Goal: Task Accomplishment & Management: Complete application form

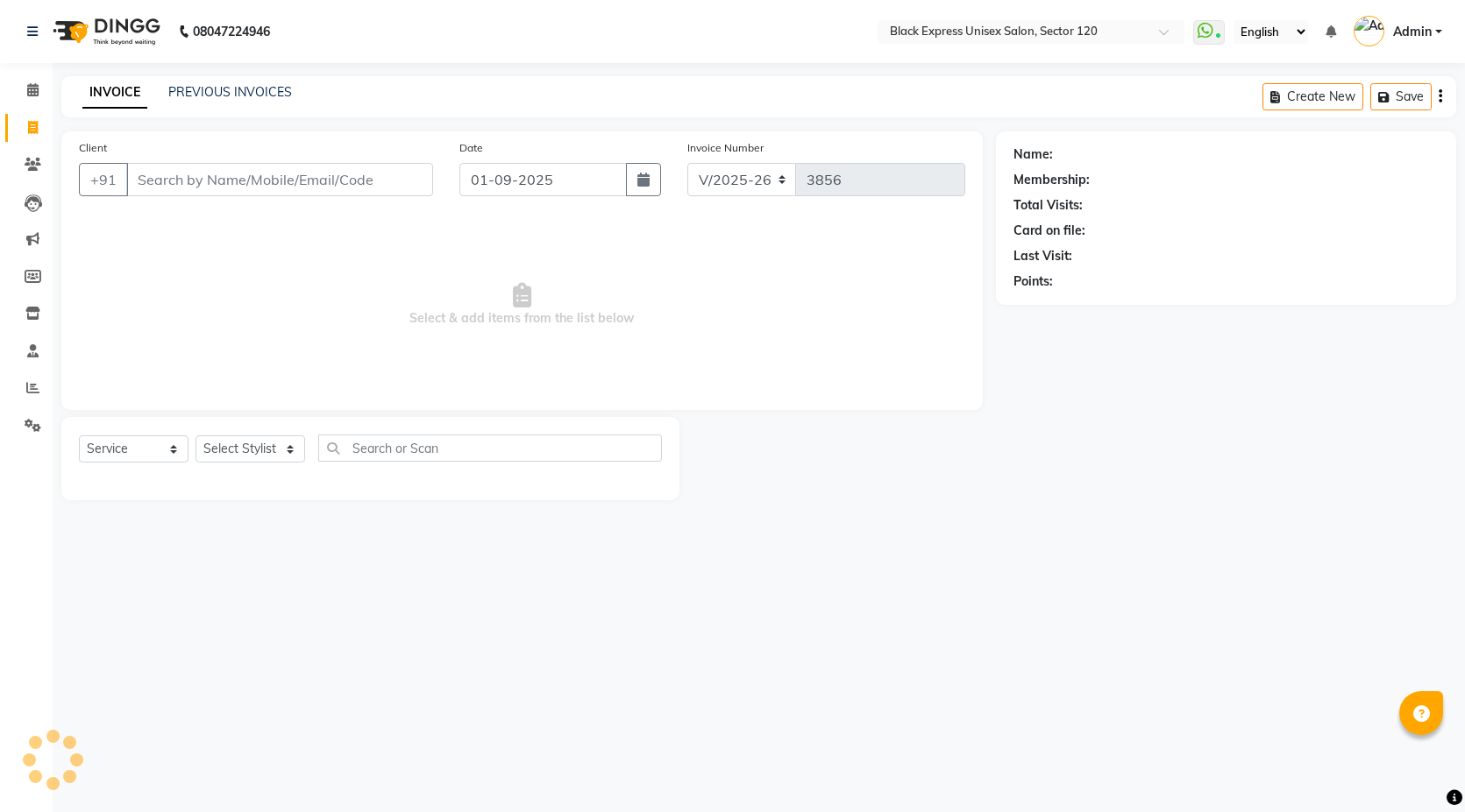
select select "7082"
select select "service"
drag, startPoint x: 285, startPoint y: 446, endPoint x: 339, endPoint y: 499, distance: 75.7
click at [285, 446] on select "Select Stylist [PERSON_NAME] DEEPA FAISAL Manager [PERSON_NAME] [PERSON_NAME]" at bounding box center [250, 450] width 110 height 27
select select "61297"
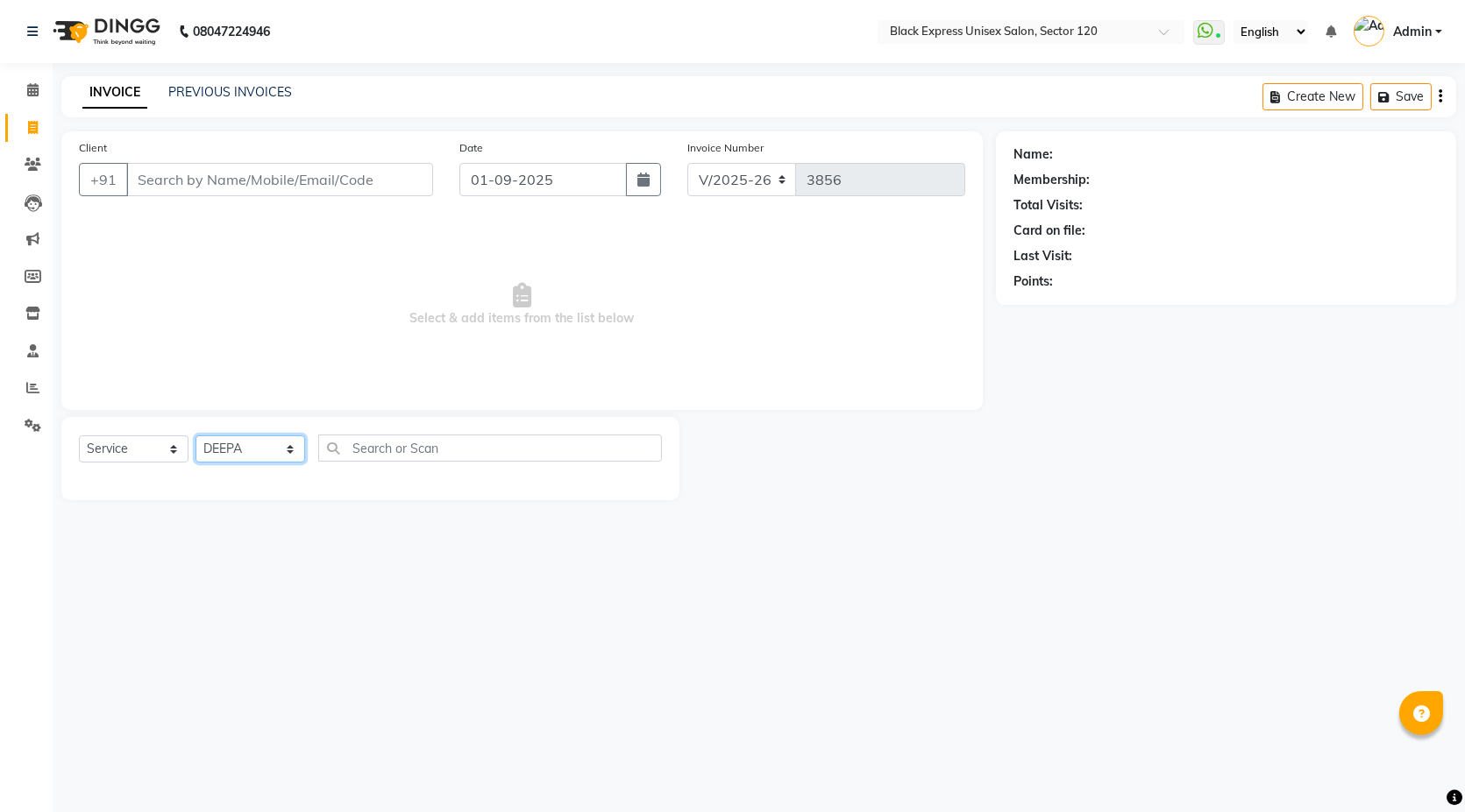
click at [195, 436] on select "Select Stylist [PERSON_NAME] DEEPA FAISAL Manager [PERSON_NAME] [PERSON_NAME]" at bounding box center [250, 450] width 110 height 27
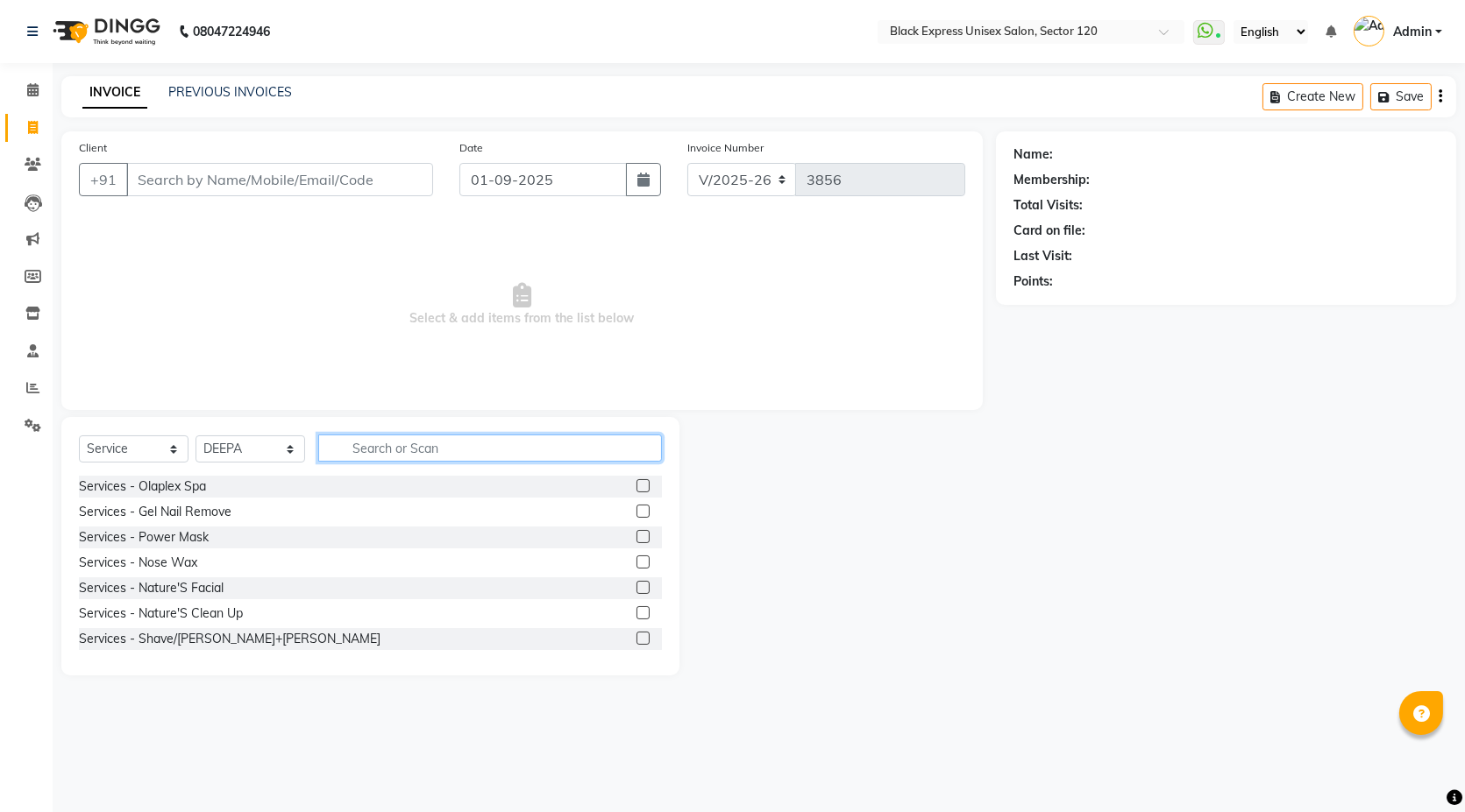
click at [447, 449] on input "text" at bounding box center [490, 449] width 344 height 27
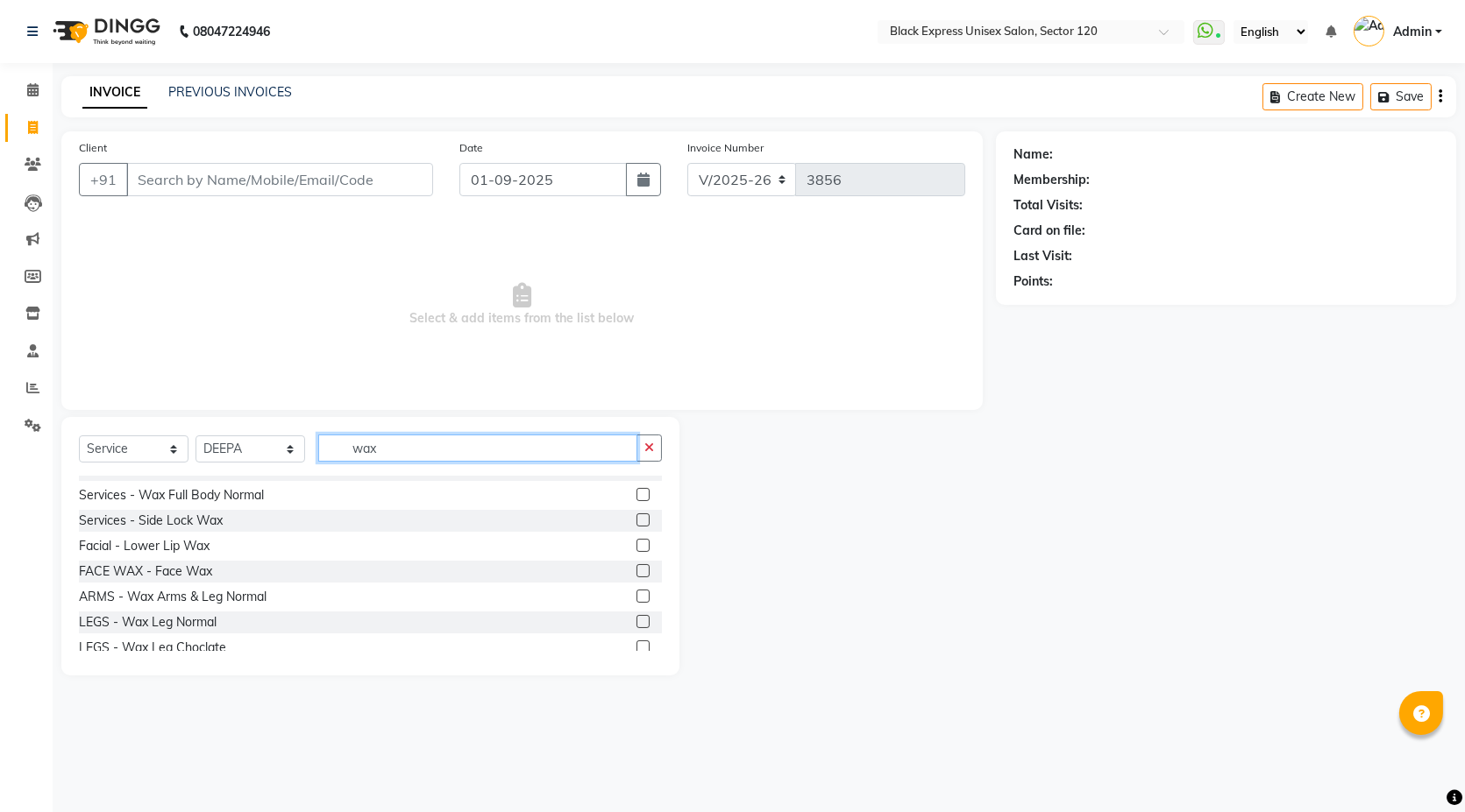
scroll to position [97, 0]
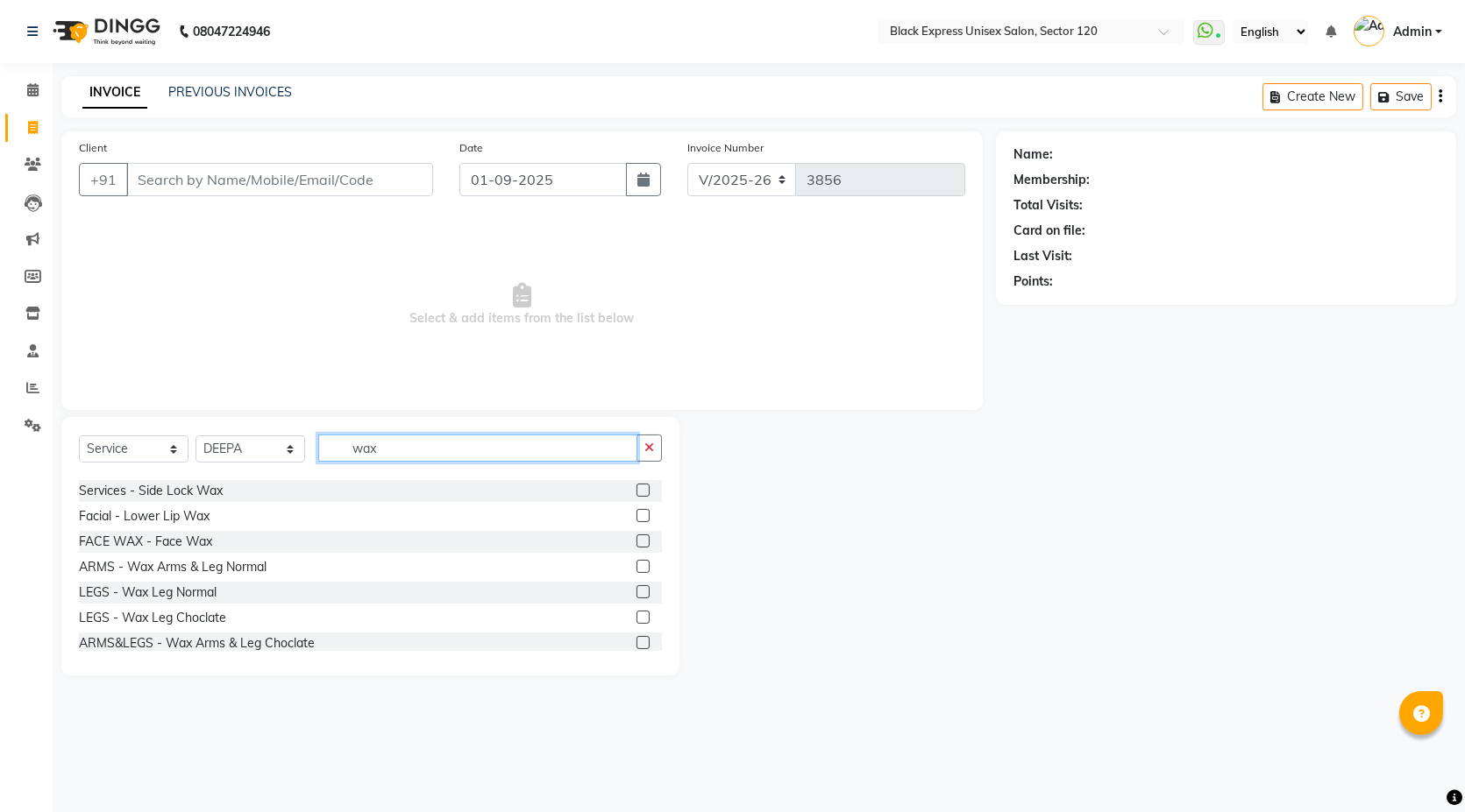
type input "wax"
click at [636, 560] on label at bounding box center [642, 566] width 13 height 13
click at [636, 562] on input "checkbox" at bounding box center [642, 568] width 12 height 12
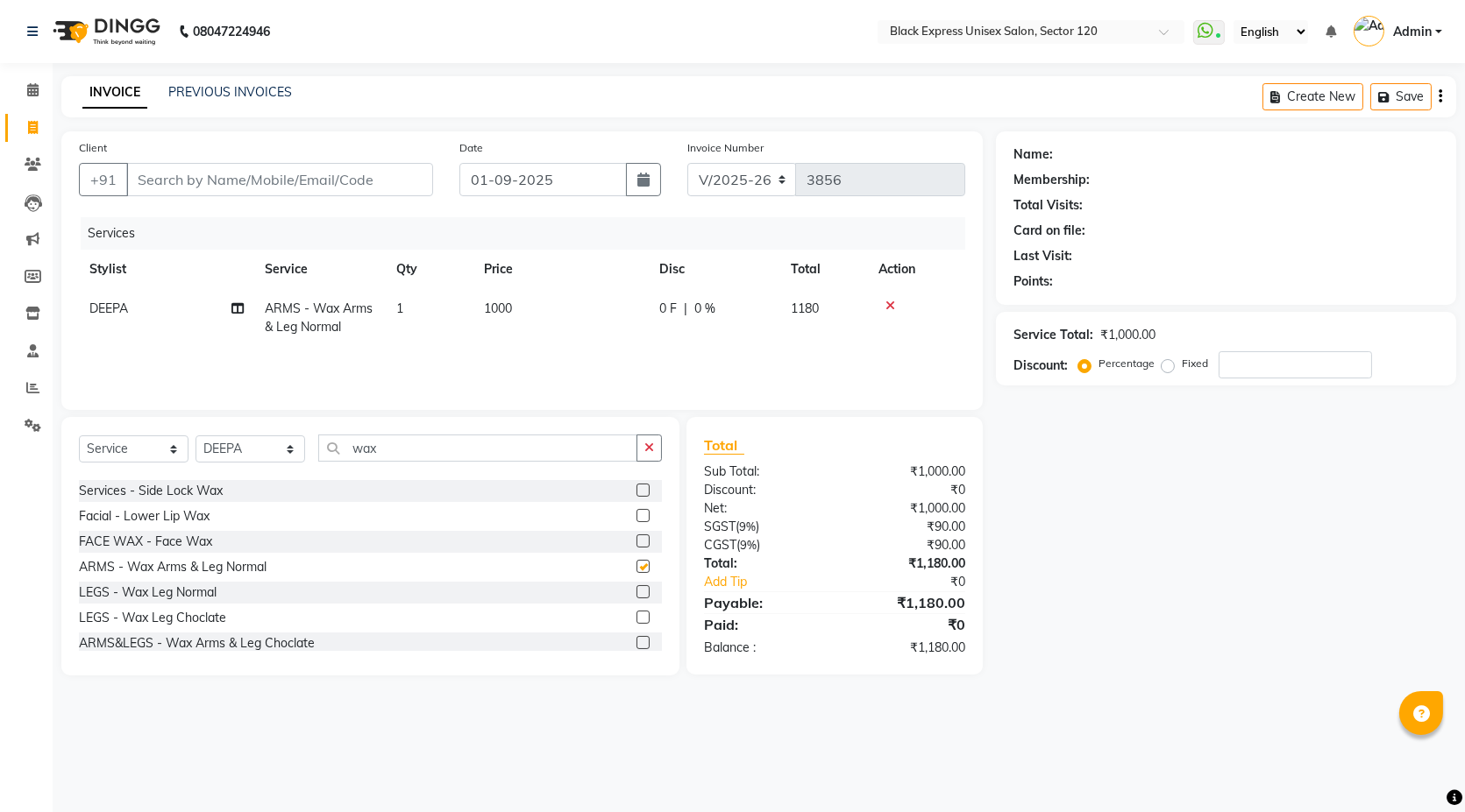
checkbox input "false"
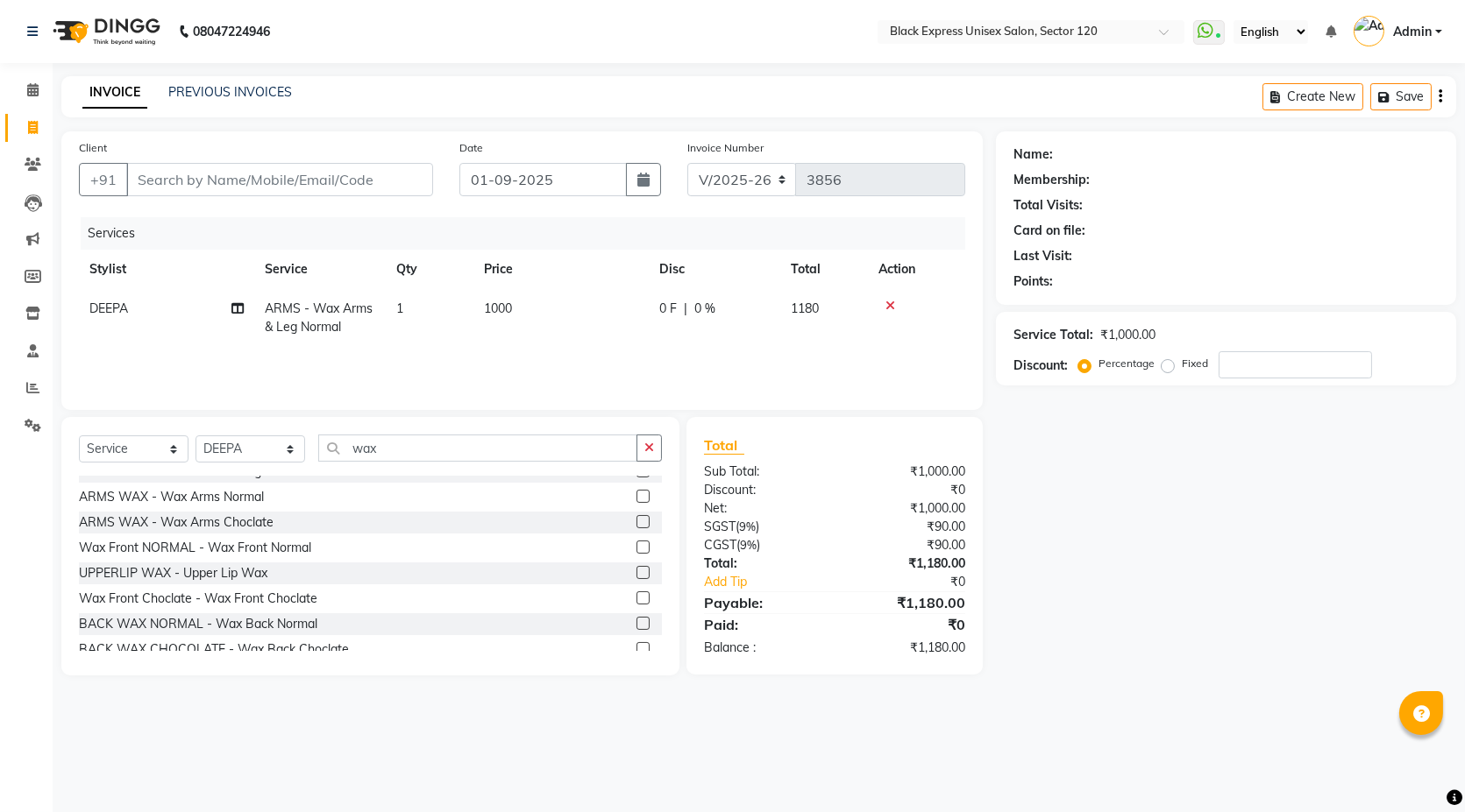
scroll to position [214, 0]
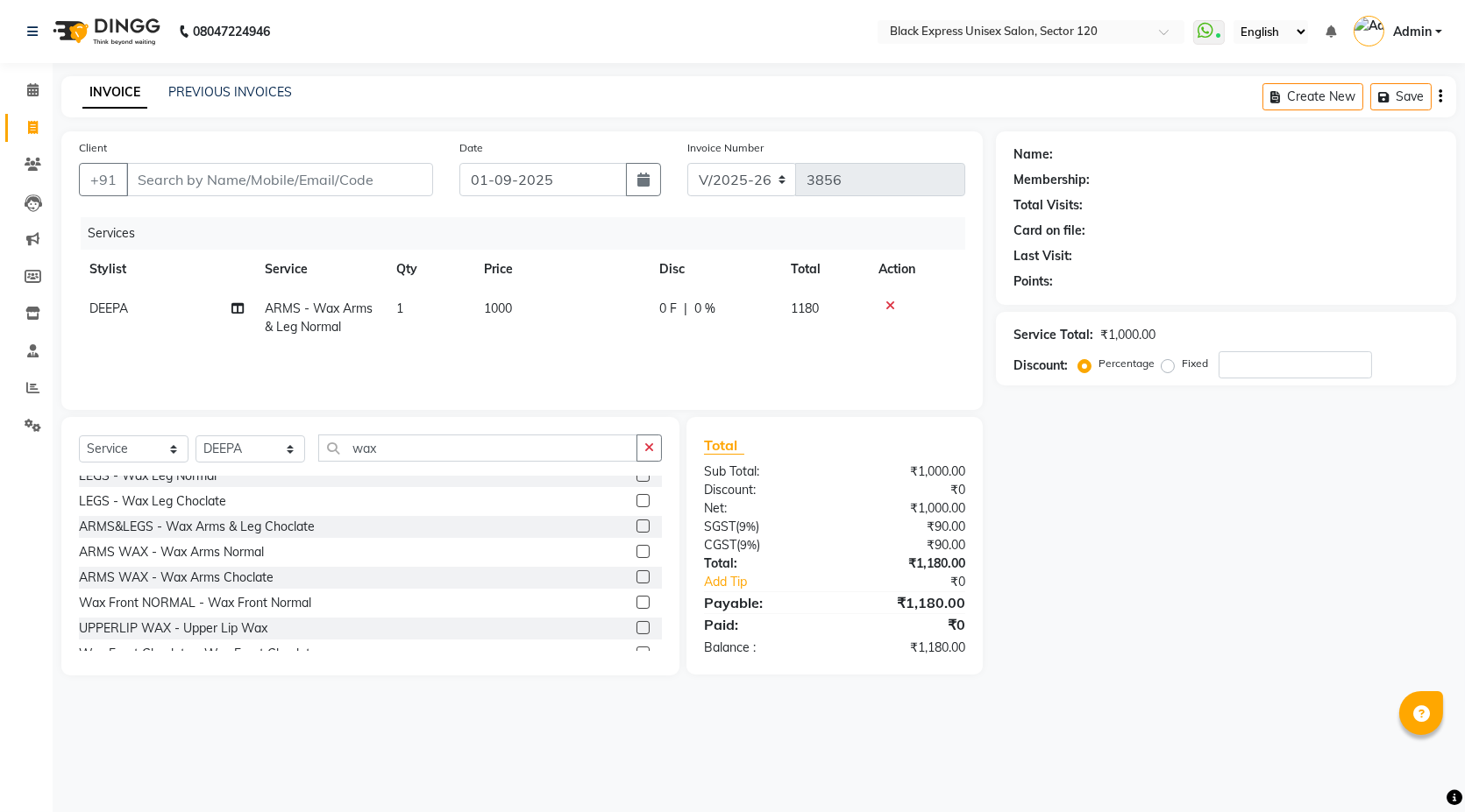
click at [636, 521] on label at bounding box center [642, 525] width 13 height 13
click at [636, 521] on input "checkbox" at bounding box center [642, 527] width 12 height 12
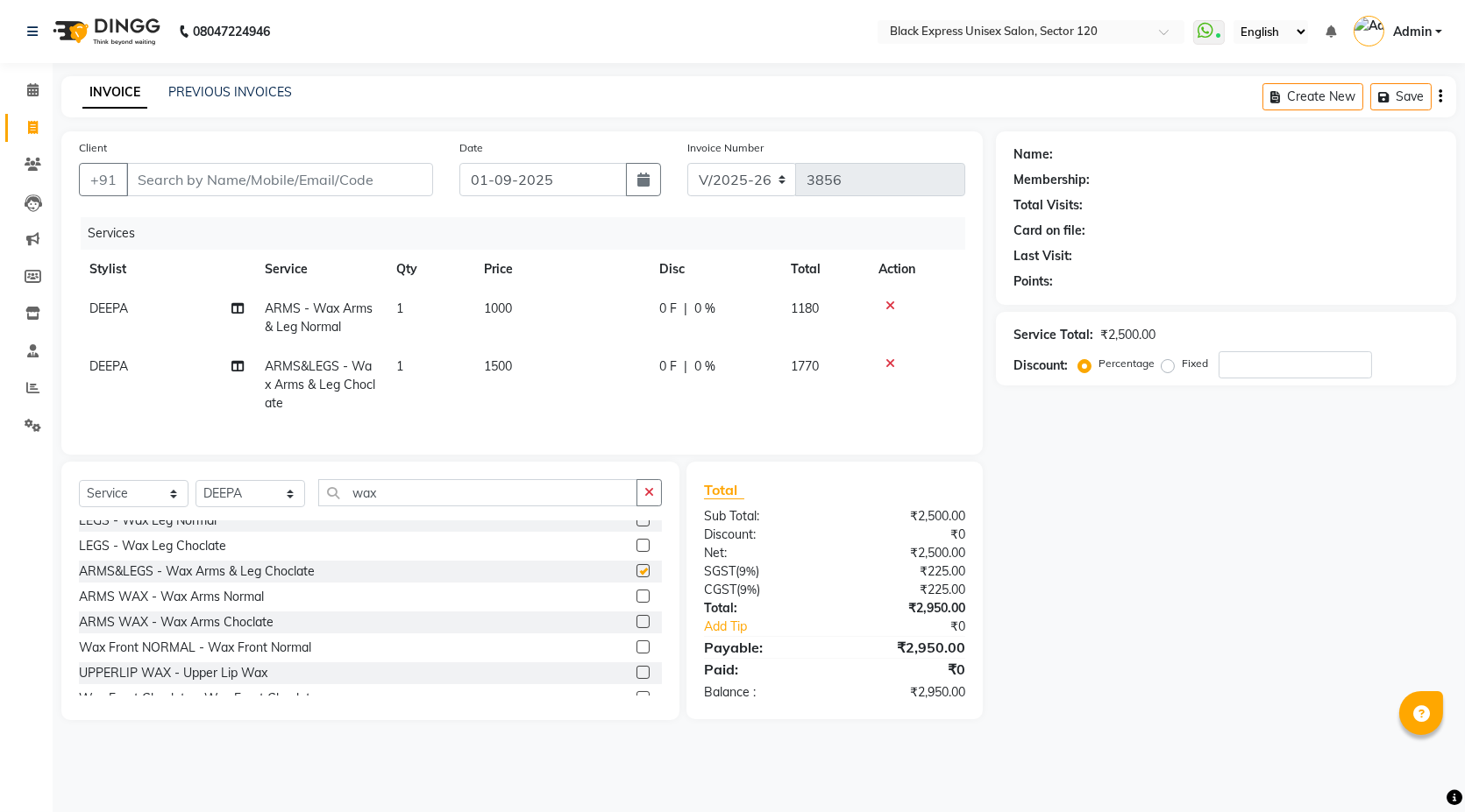
checkbox input "false"
click at [891, 304] on icon at bounding box center [891, 305] width 10 height 12
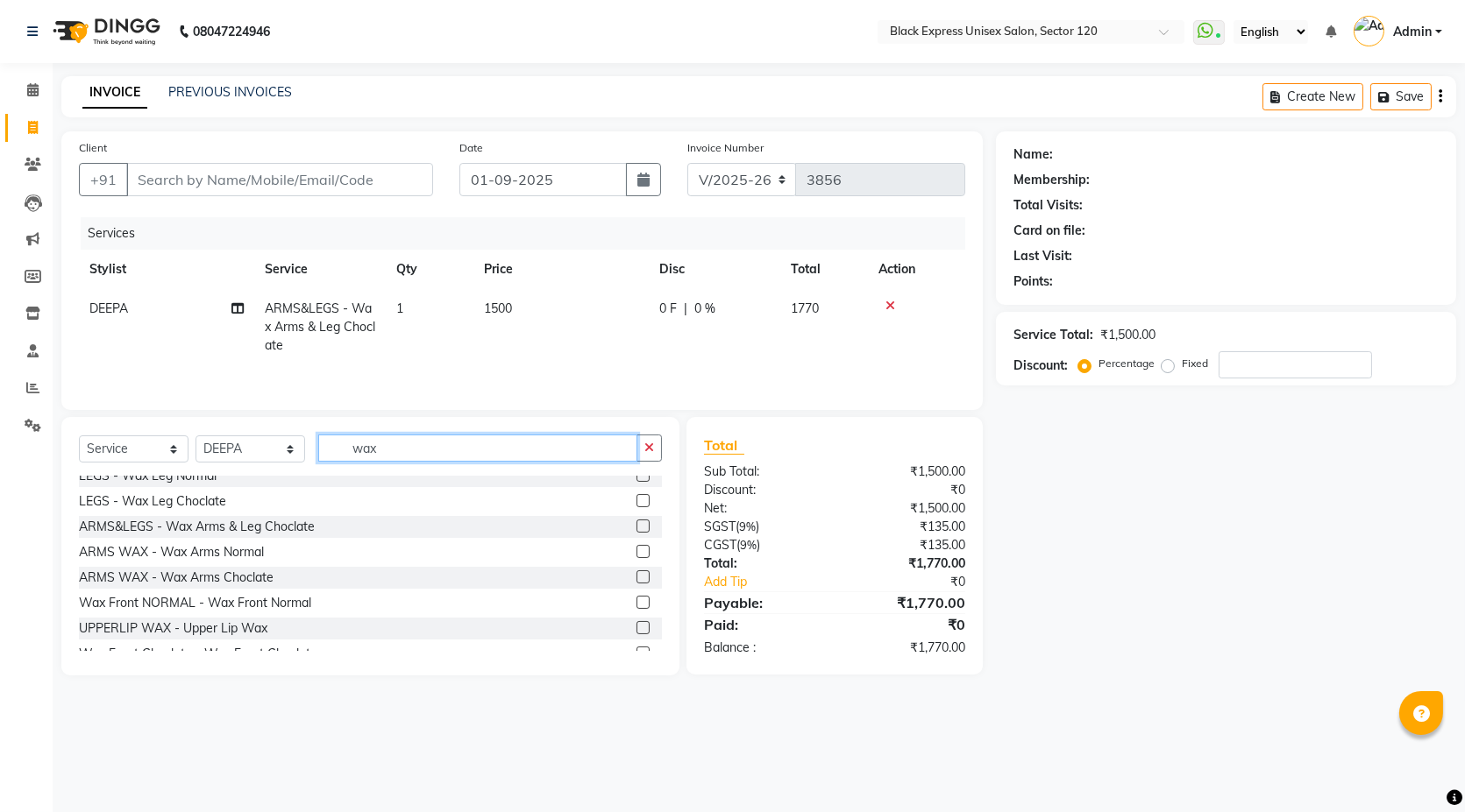
click at [410, 444] on input "wax" at bounding box center [477, 449] width 319 height 27
type input "w"
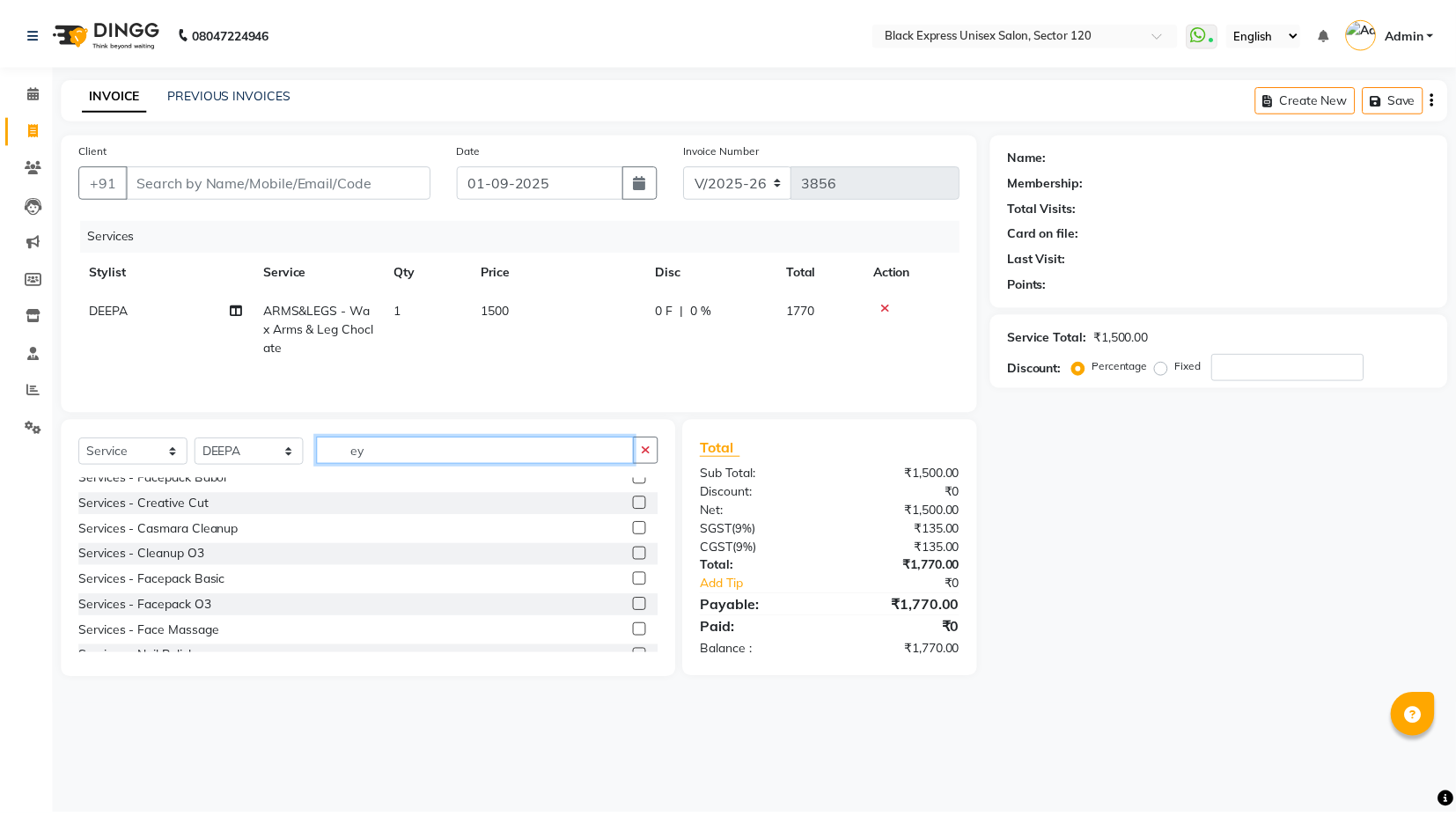
scroll to position [0, 0]
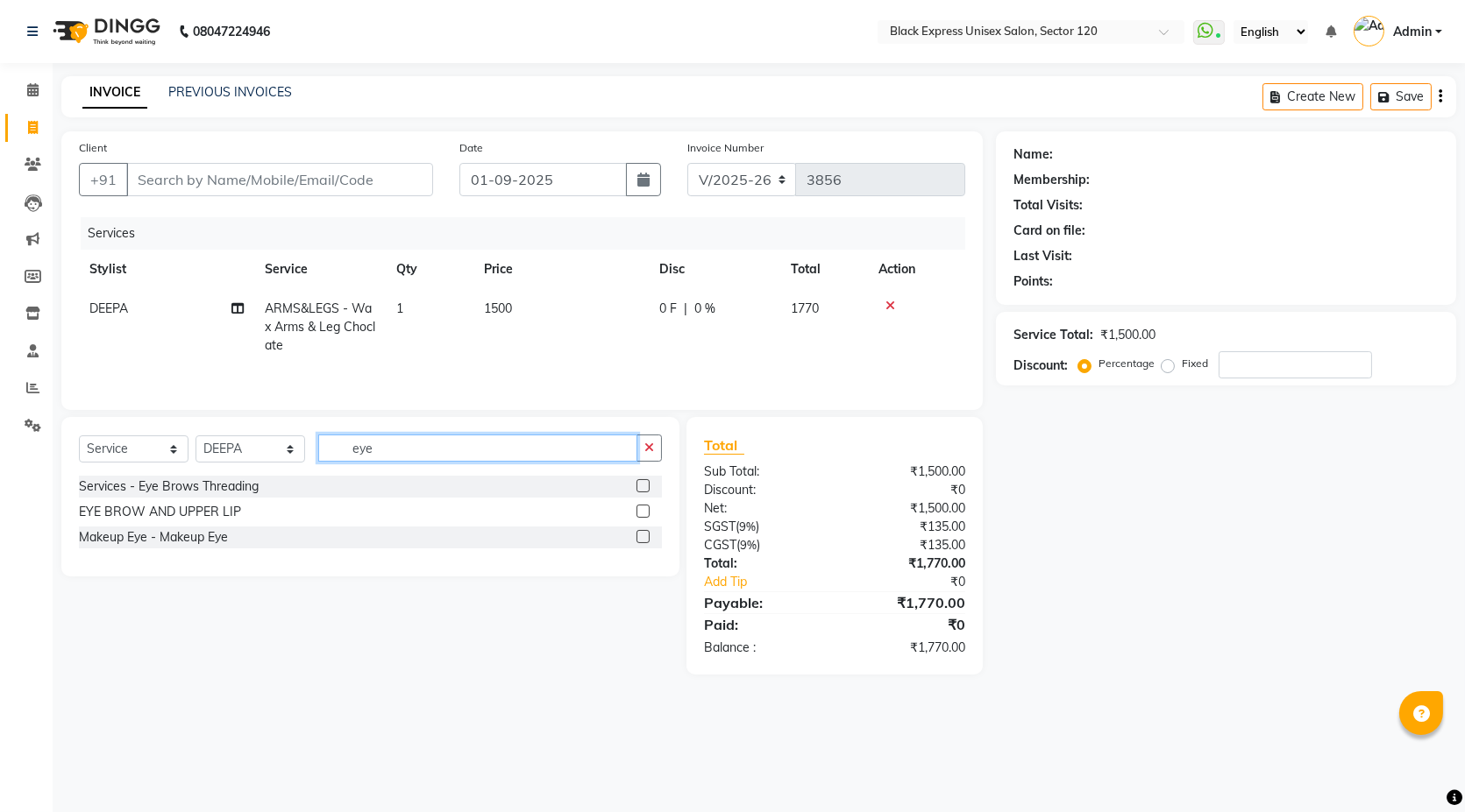
type input "eye"
click at [642, 486] on label at bounding box center [642, 485] width 13 height 13
click at [642, 486] on input "checkbox" at bounding box center [642, 487] width 12 height 12
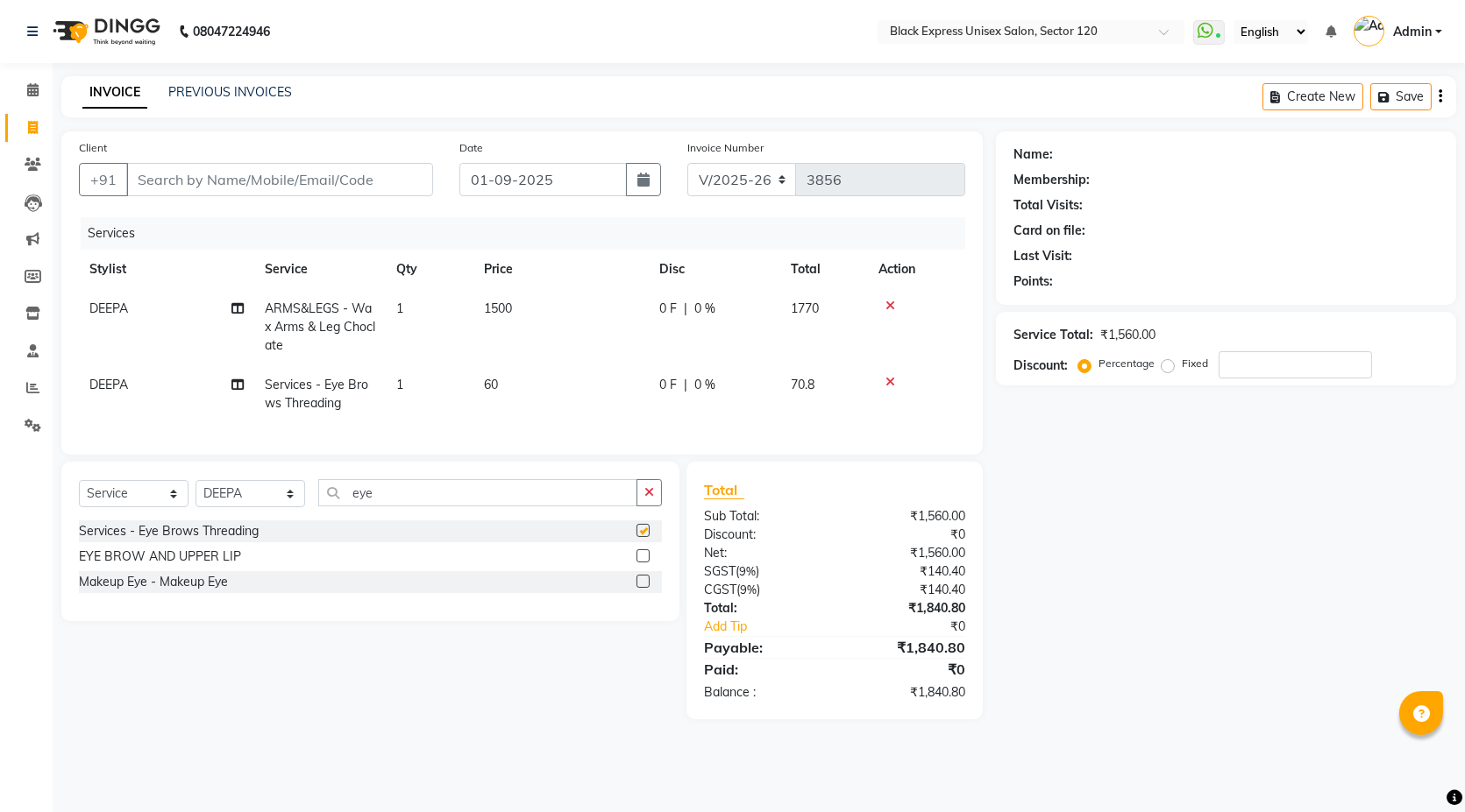
checkbox input "false"
click at [430, 507] on input "eye" at bounding box center [477, 493] width 319 height 27
type input "e"
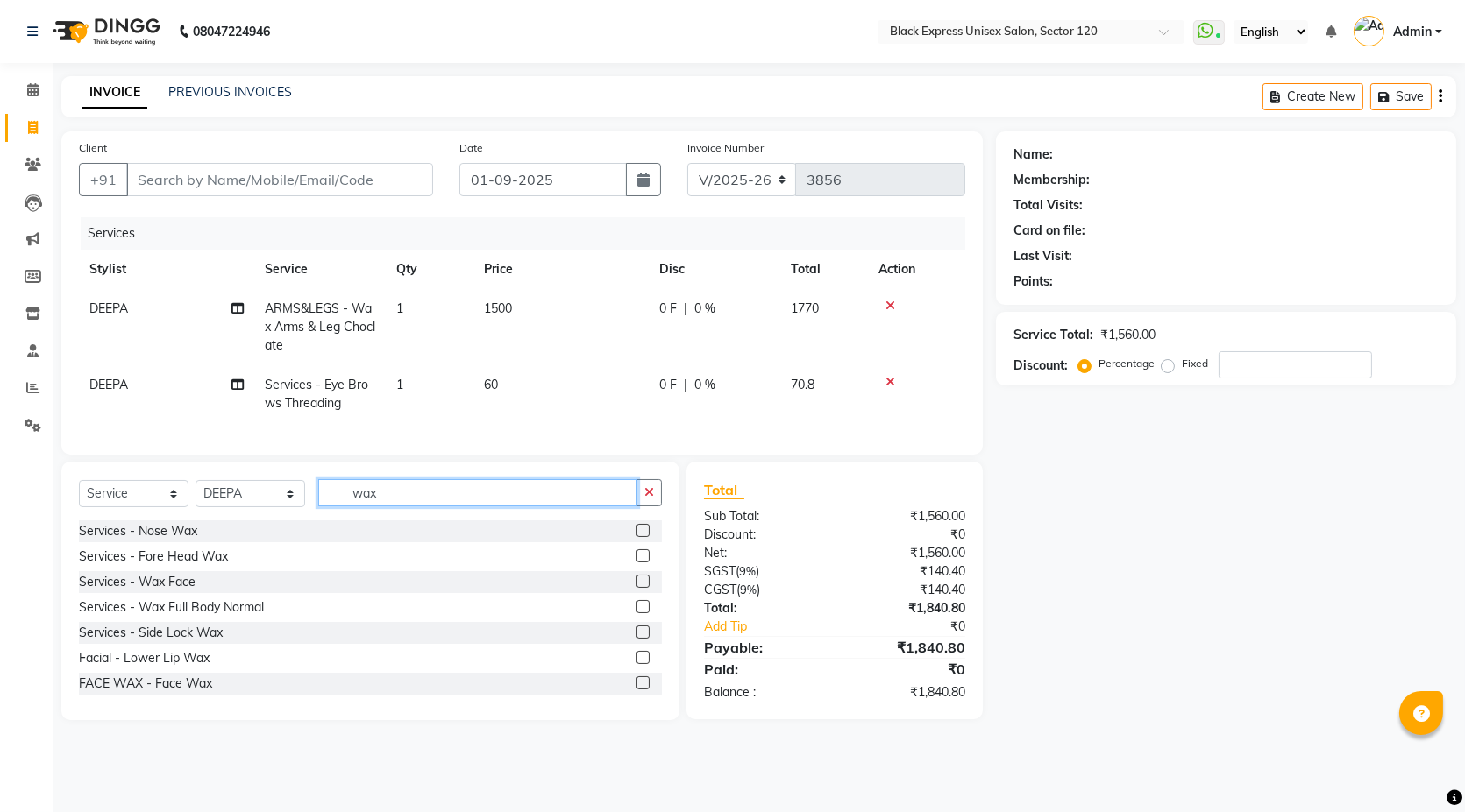
type input "wax"
click at [636, 563] on label at bounding box center [642, 556] width 13 height 13
click at [636, 563] on input "checkbox" at bounding box center [642, 557] width 12 height 12
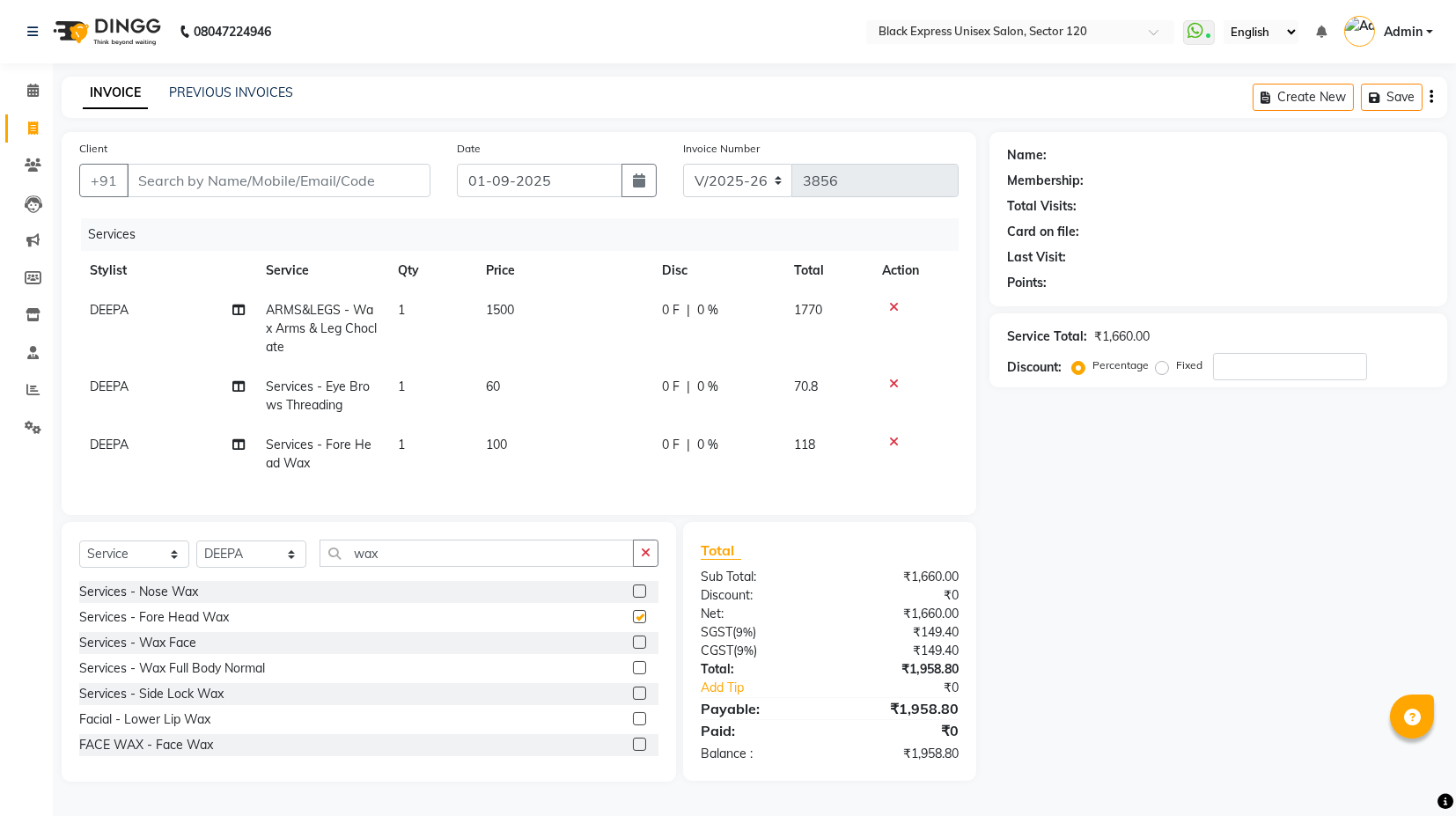
checkbox input "false"
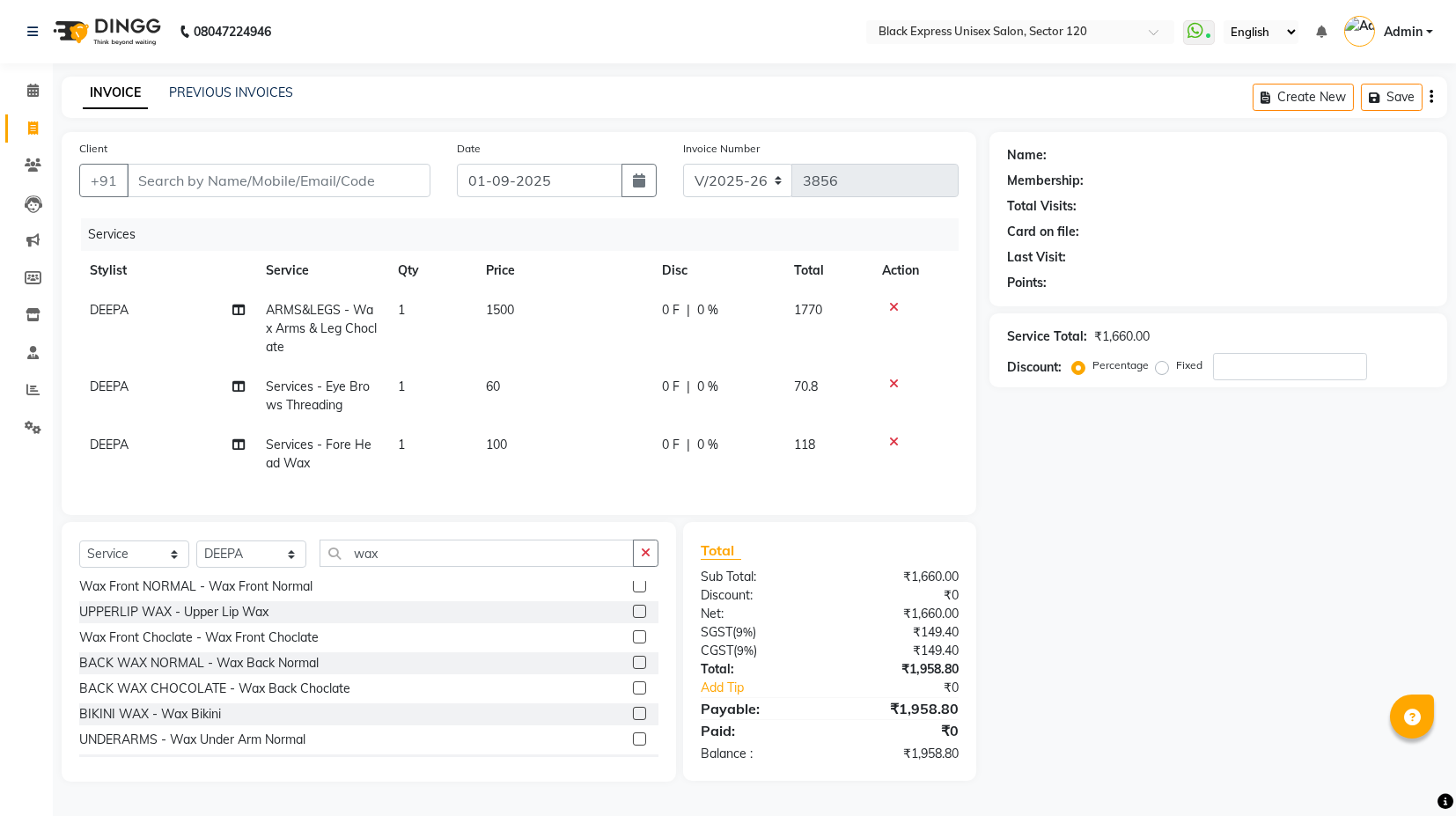
scroll to position [349, 0]
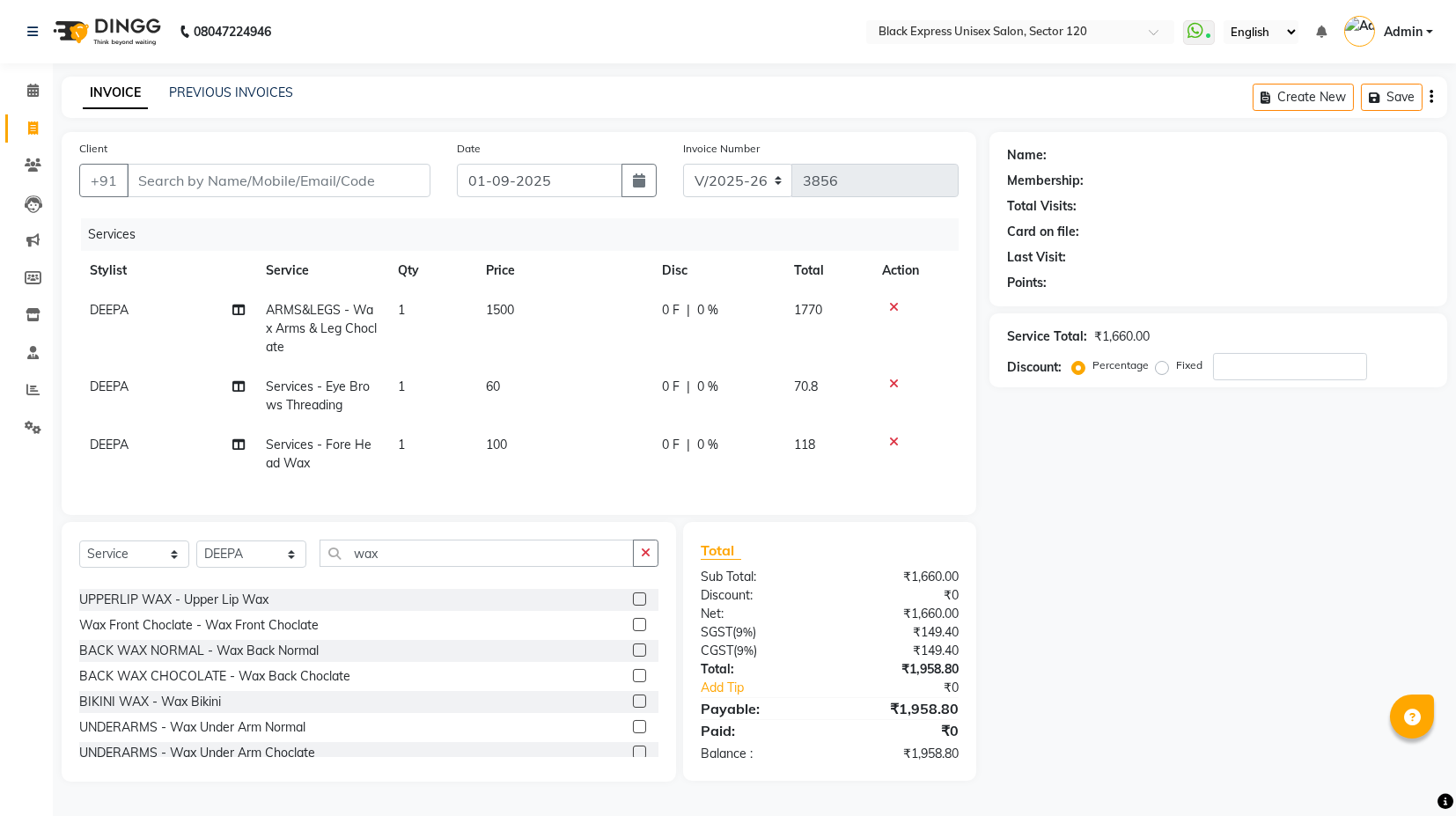
click at [633, 606] on label at bounding box center [639, 599] width 13 height 13
click at [633, 606] on input "checkbox" at bounding box center [639, 601] width 12 height 12
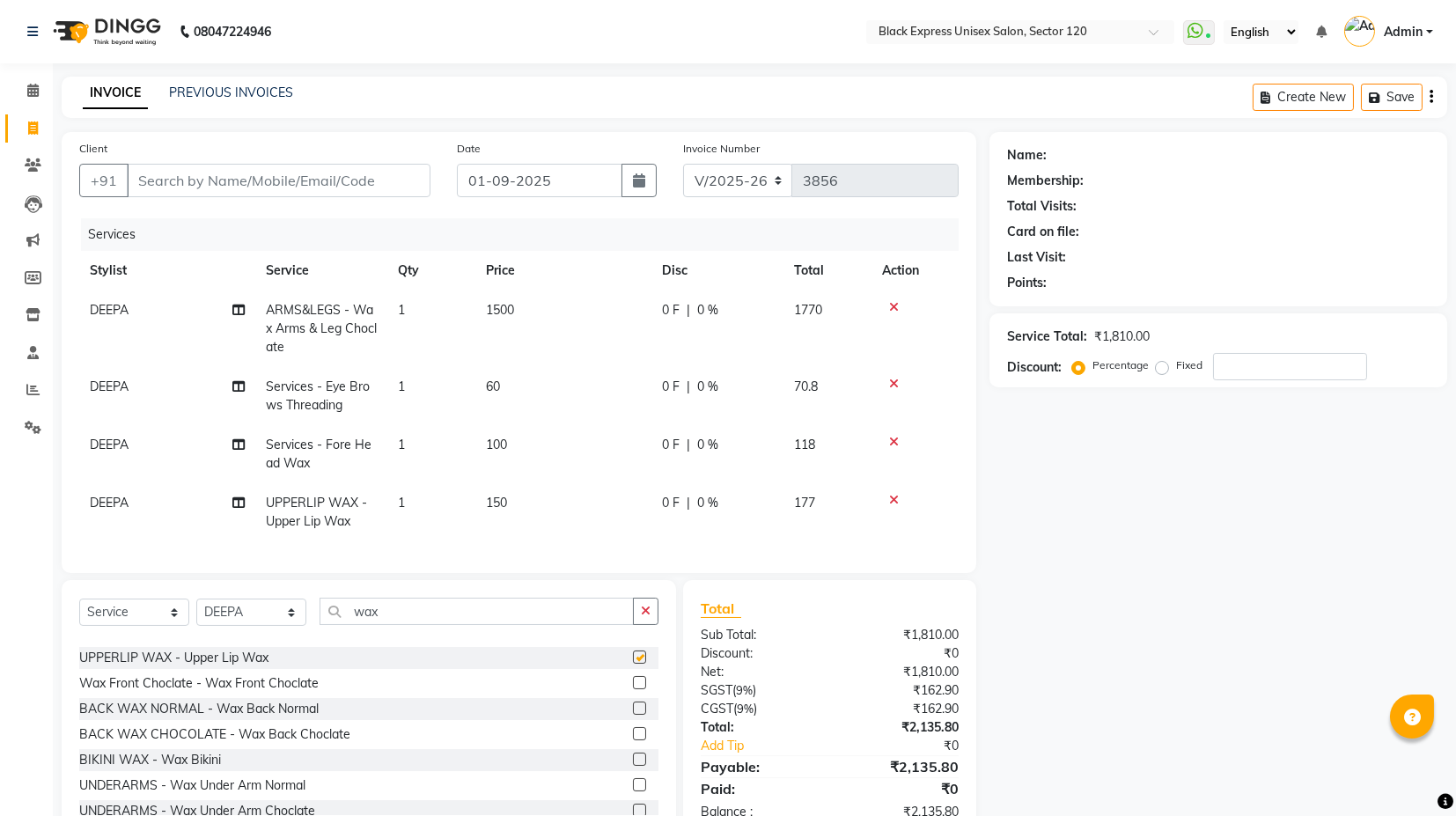
checkbox input "false"
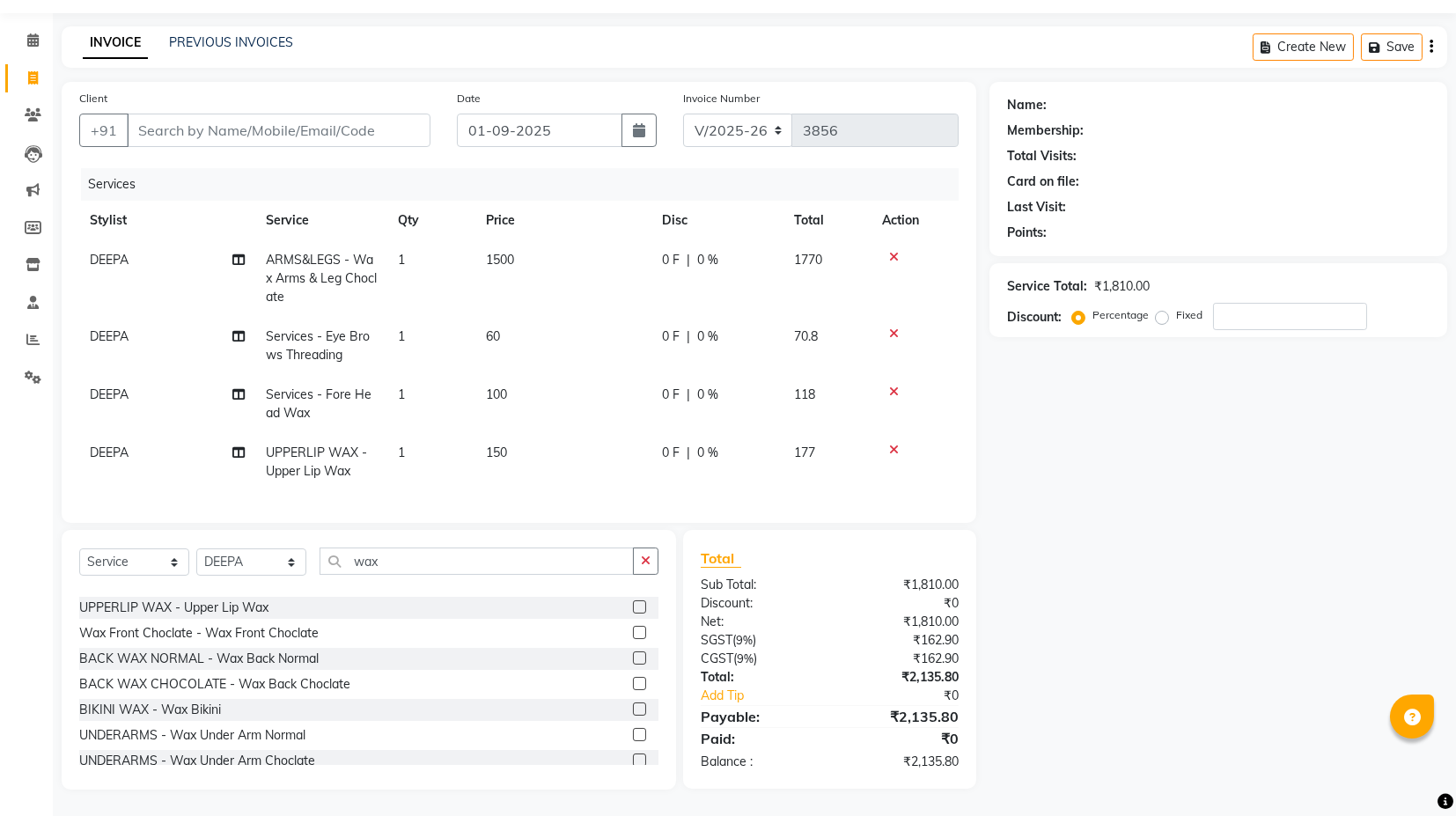
scroll to position [0, 0]
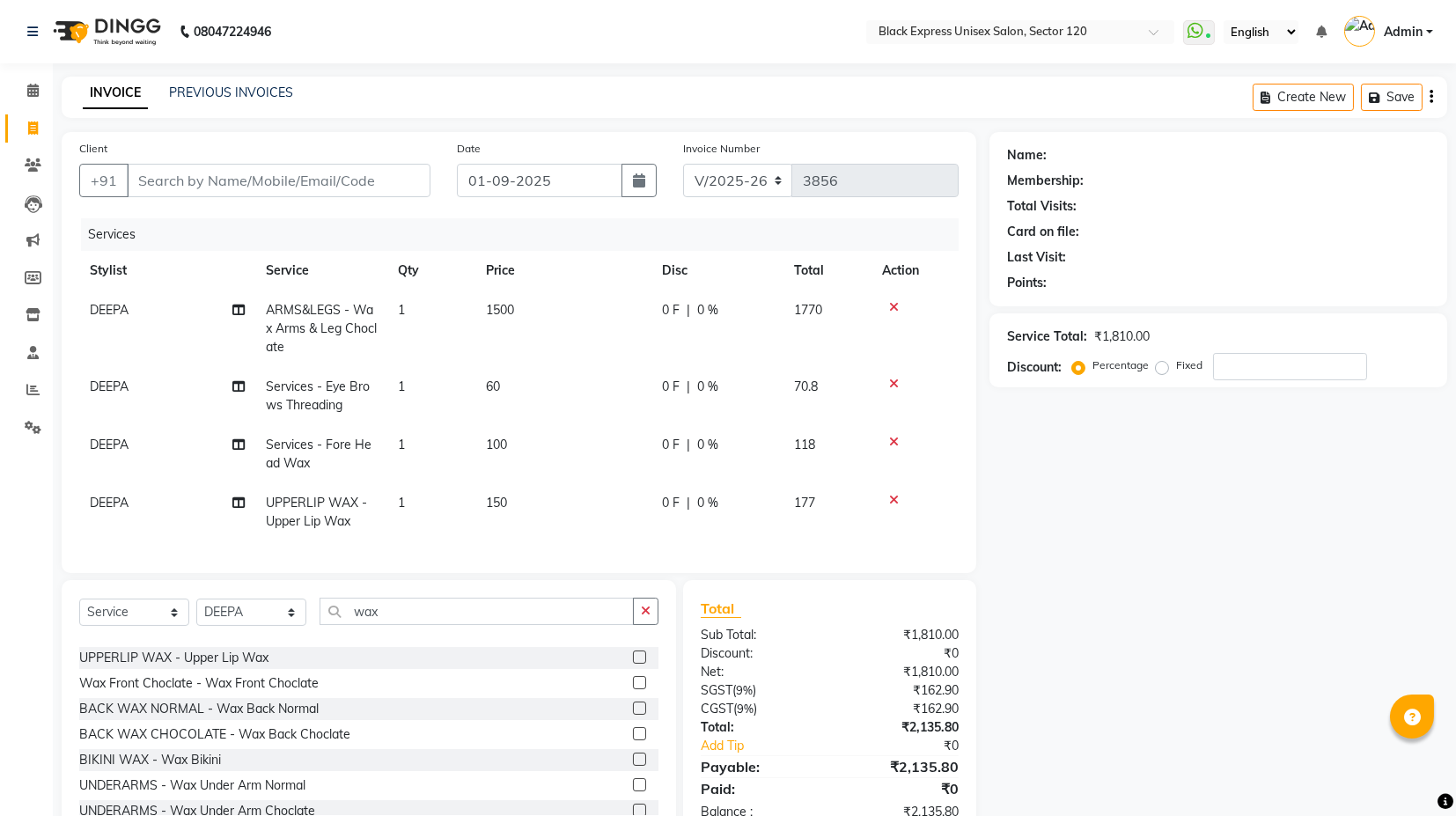
click at [1093, 366] on label "Percentage" at bounding box center [1121, 365] width 56 height 16
click at [1076, 366] on input "Percentage" at bounding box center [1082, 365] width 12 height 12
click at [1093, 364] on label "Percentage" at bounding box center [1121, 365] width 56 height 16
click at [1079, 364] on input "Percentage" at bounding box center [1082, 365] width 12 height 12
click at [1241, 365] on input "number" at bounding box center [1290, 367] width 154 height 28
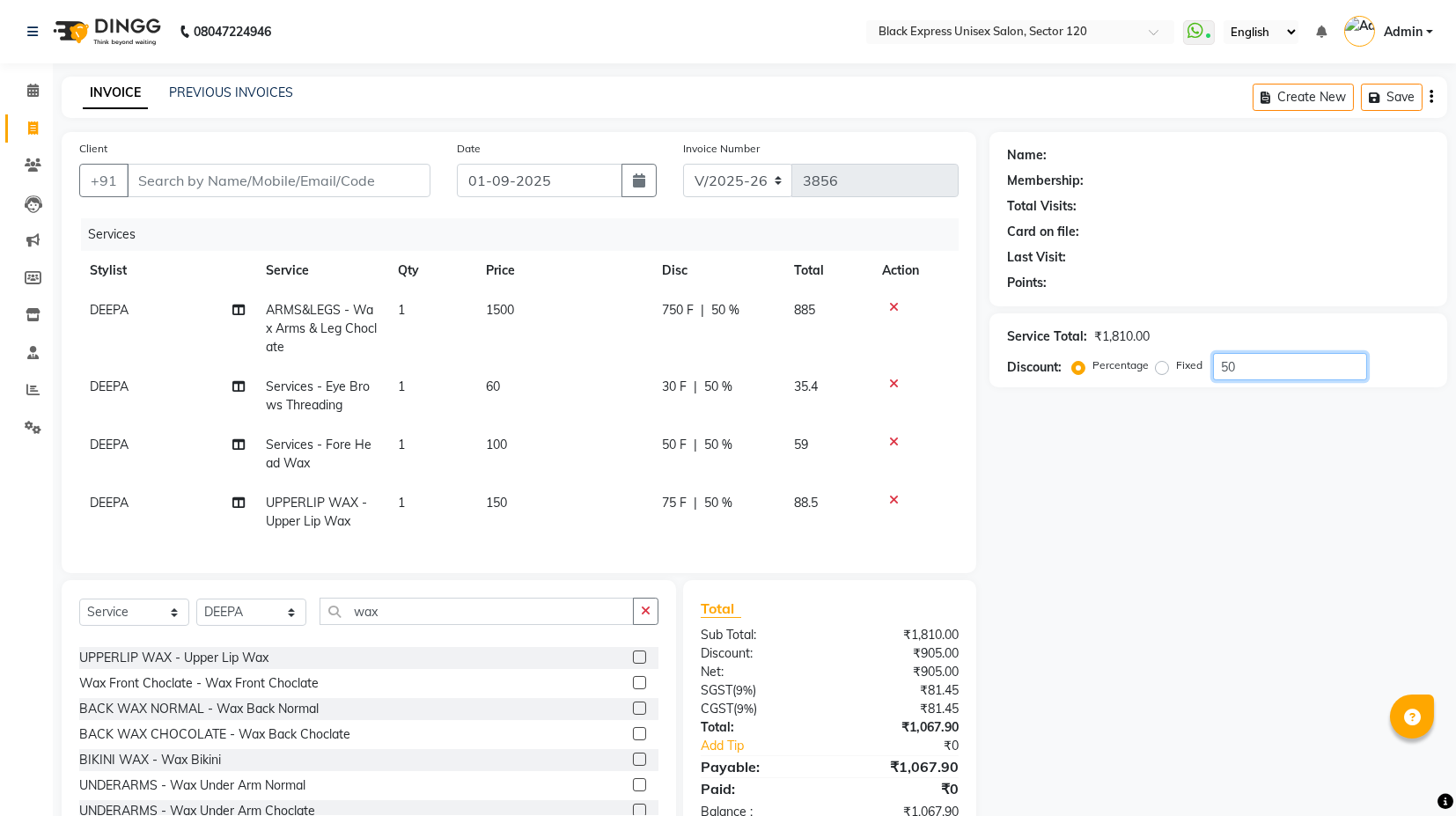
type input "50"
click at [348, 183] on input "Client" at bounding box center [279, 181] width 304 height 34
type input "9"
type input "0"
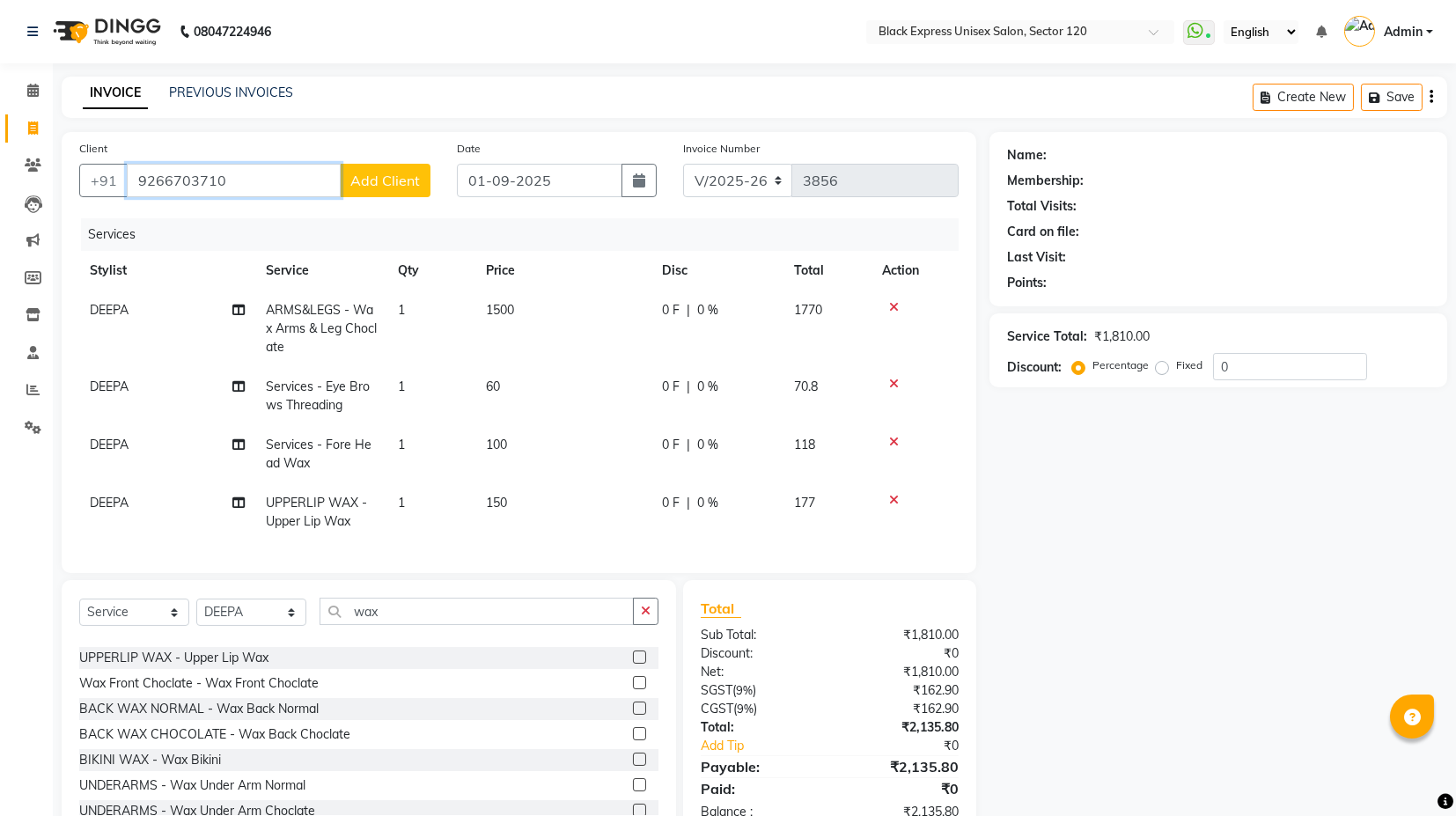
type input "9266703710"
click at [396, 187] on span "Add Client" at bounding box center [385, 181] width 70 height 18
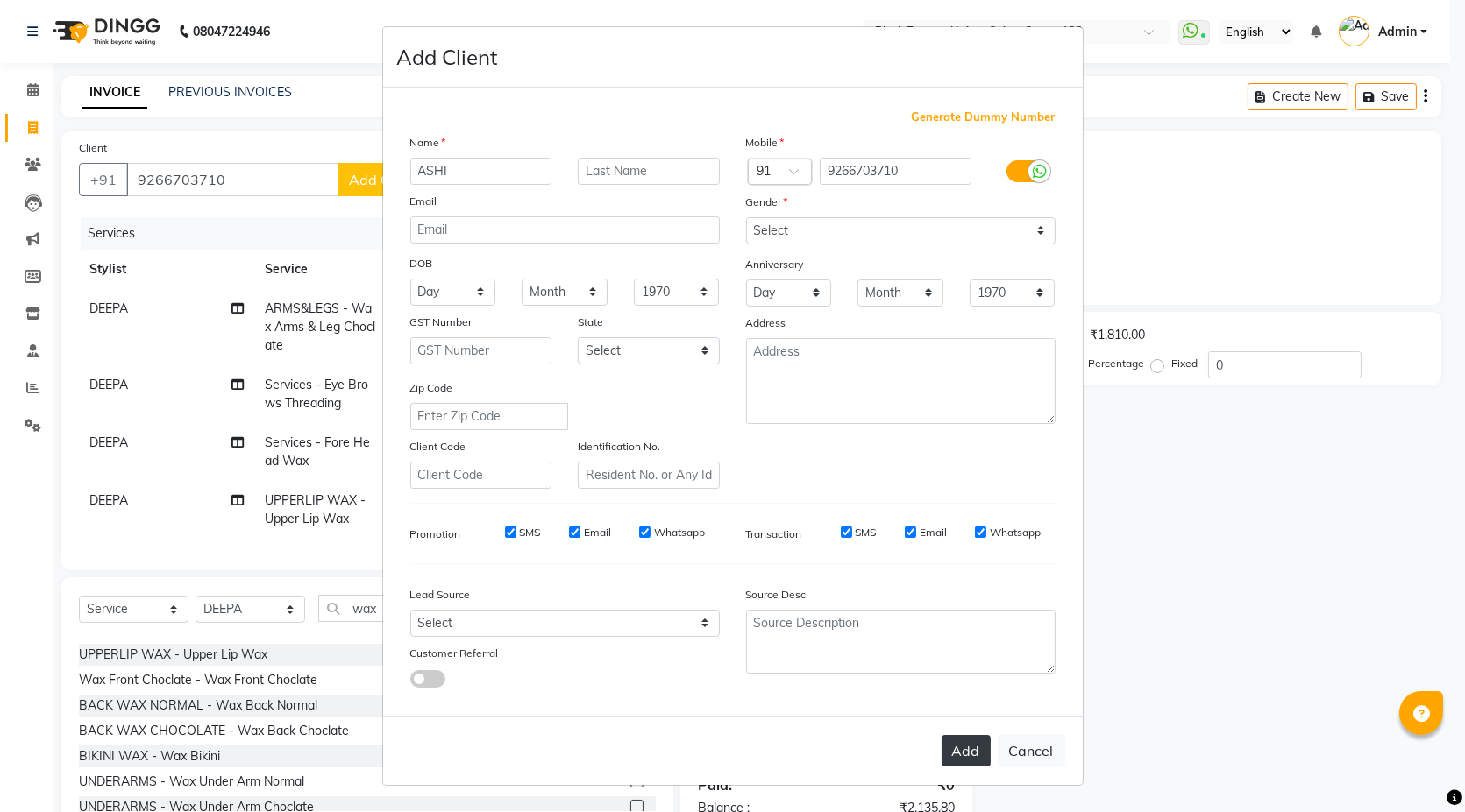
type input "ASHI"
click at [959, 739] on button "Add" at bounding box center [966, 751] width 49 height 31
click at [973, 753] on button "Add" at bounding box center [966, 751] width 49 height 31
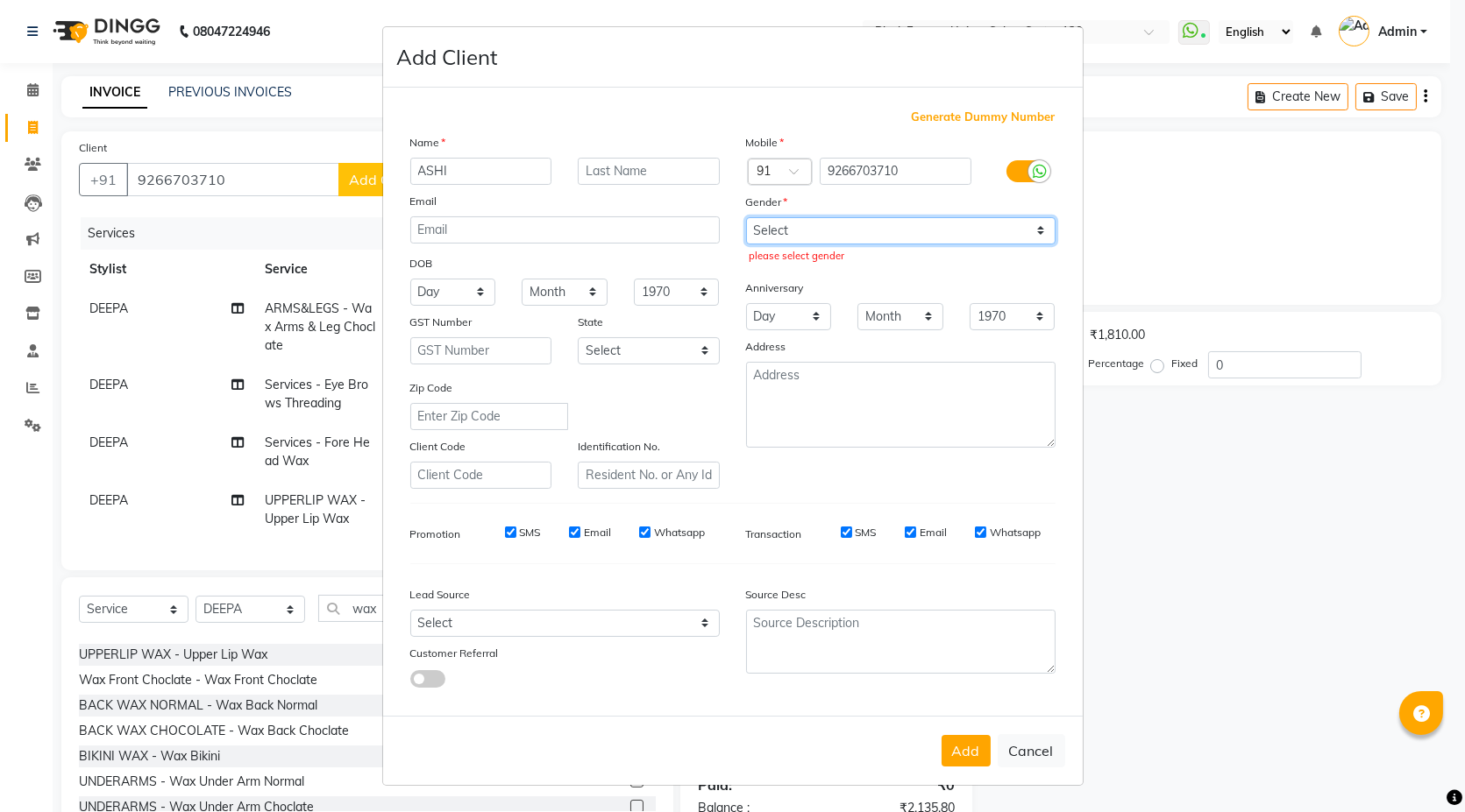
click at [1042, 236] on select "Select [DEMOGRAPHIC_DATA] [DEMOGRAPHIC_DATA] Other Prefer Not To Say" at bounding box center [900, 231] width 309 height 27
select select "[DEMOGRAPHIC_DATA]"
click at [746, 217] on select "Select [DEMOGRAPHIC_DATA] [DEMOGRAPHIC_DATA] Other Prefer Not To Say" at bounding box center [900, 231] width 309 height 27
click at [1163, 534] on ngb-modal-window "Add Client Generate Dummy Number Name ASHI Email DOB Day 01 02 03 04 05 06 07 0…" at bounding box center [732, 406] width 1465 height 812
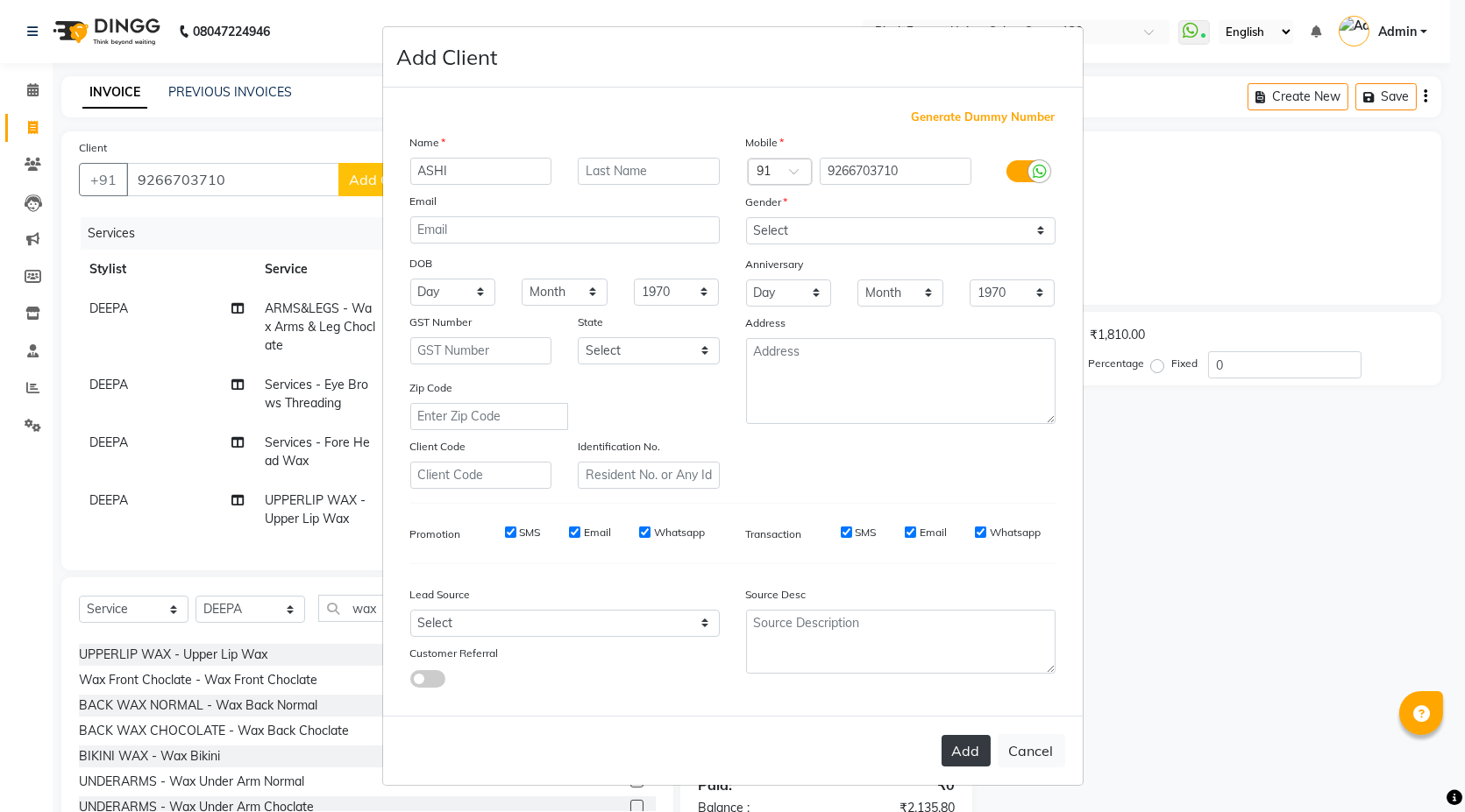
click at [968, 747] on button "Add" at bounding box center [966, 751] width 49 height 31
select select
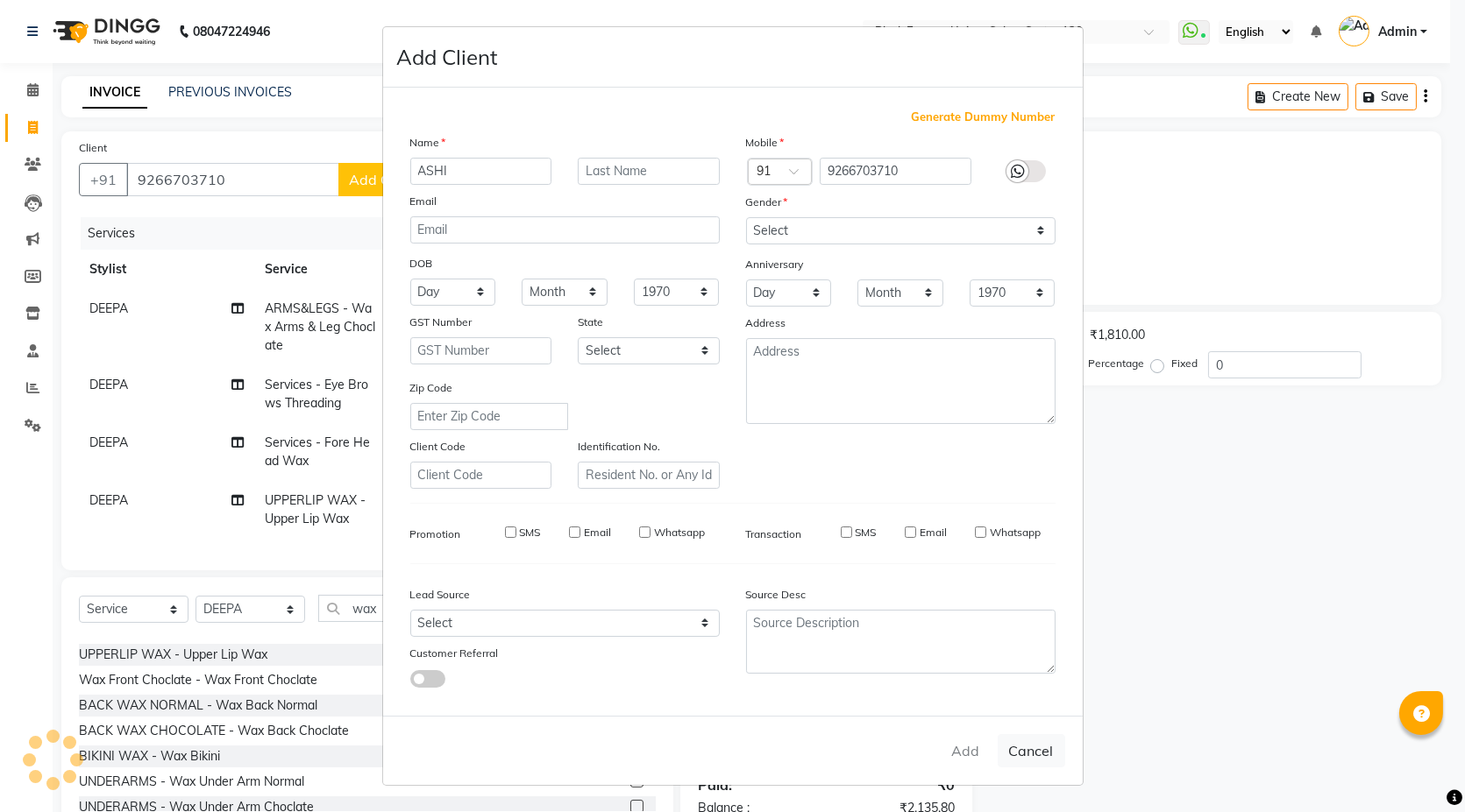
select select
checkbox input "false"
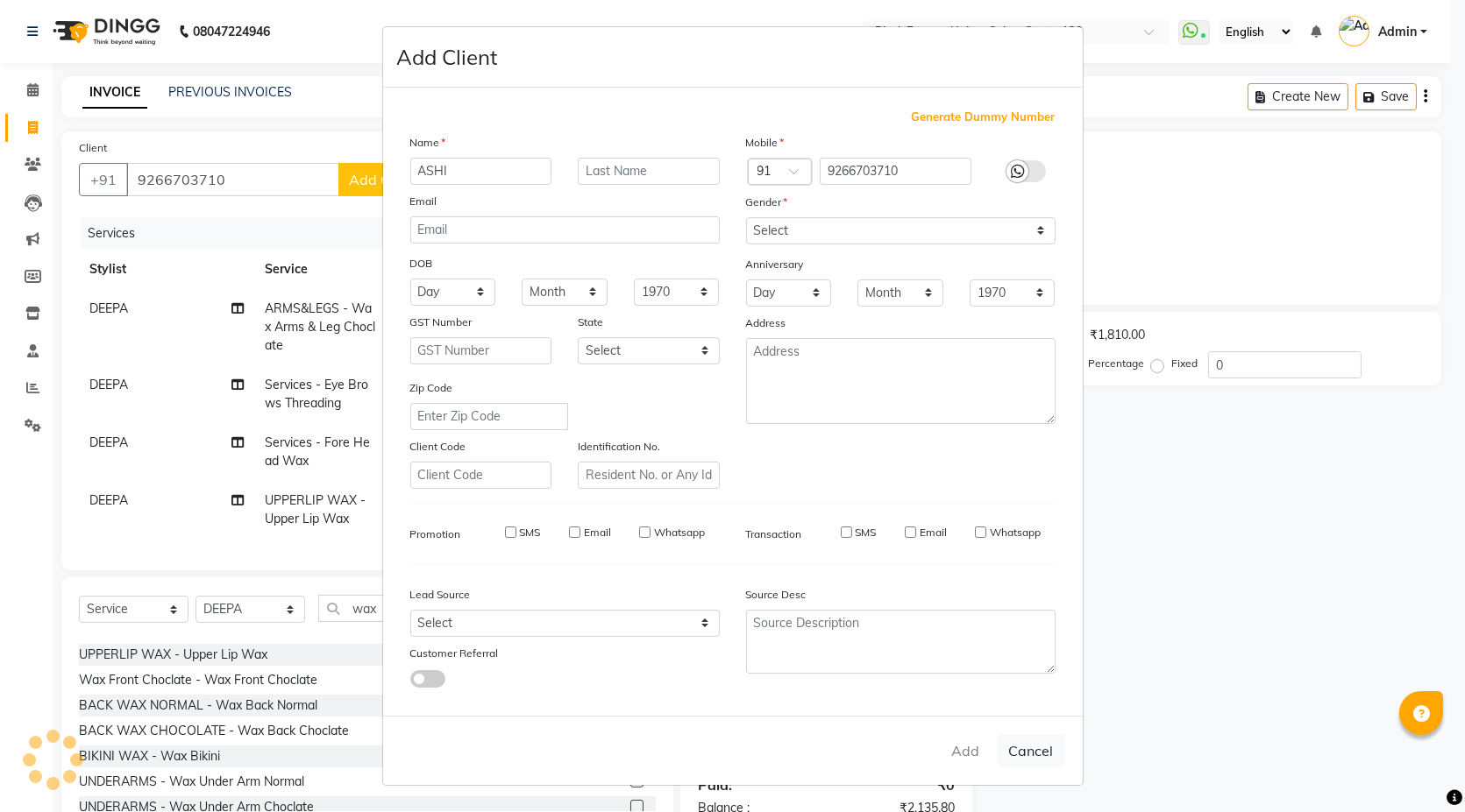
checkbox input "false"
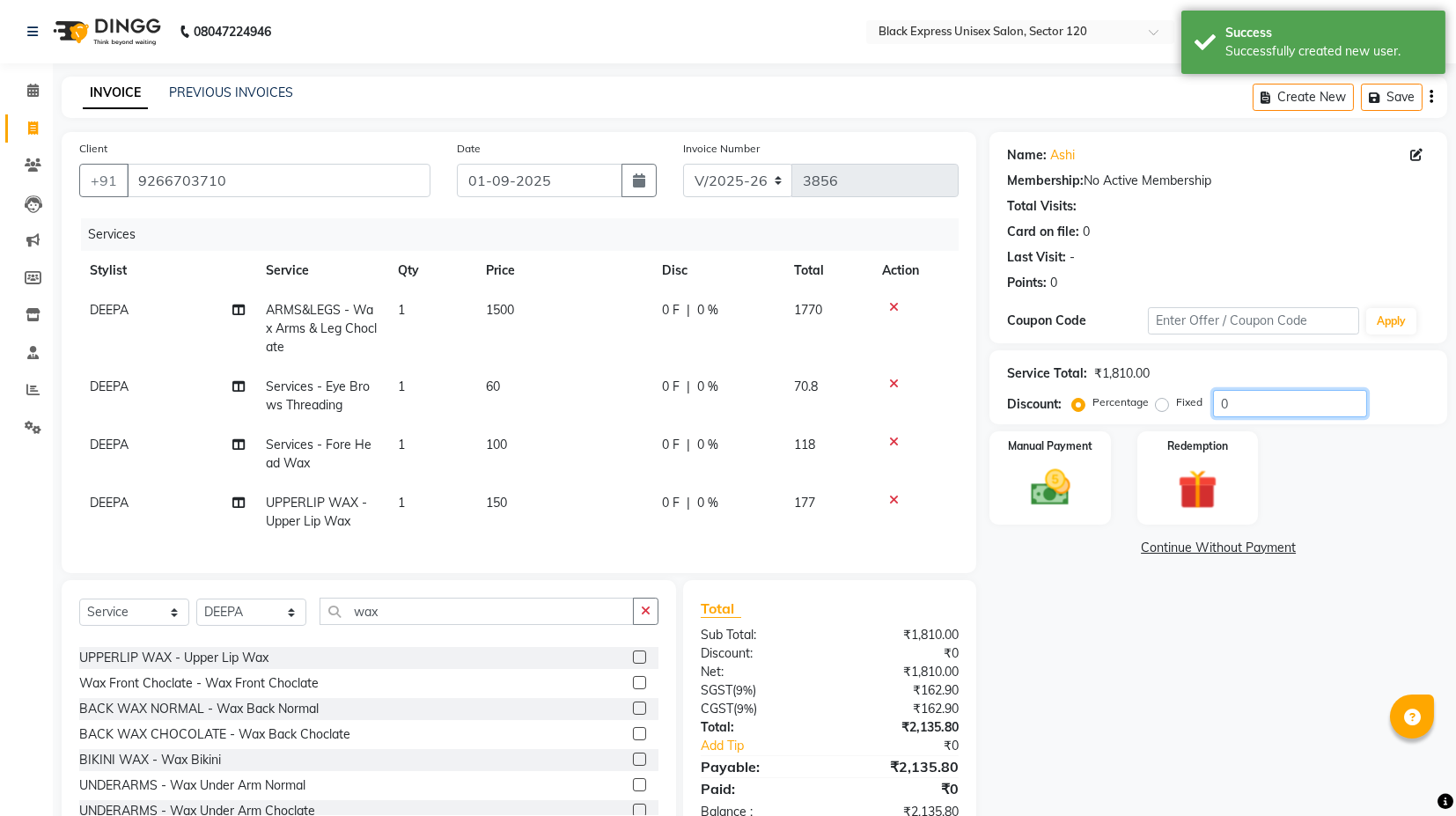
click at [1259, 398] on input "0" at bounding box center [1290, 404] width 154 height 28
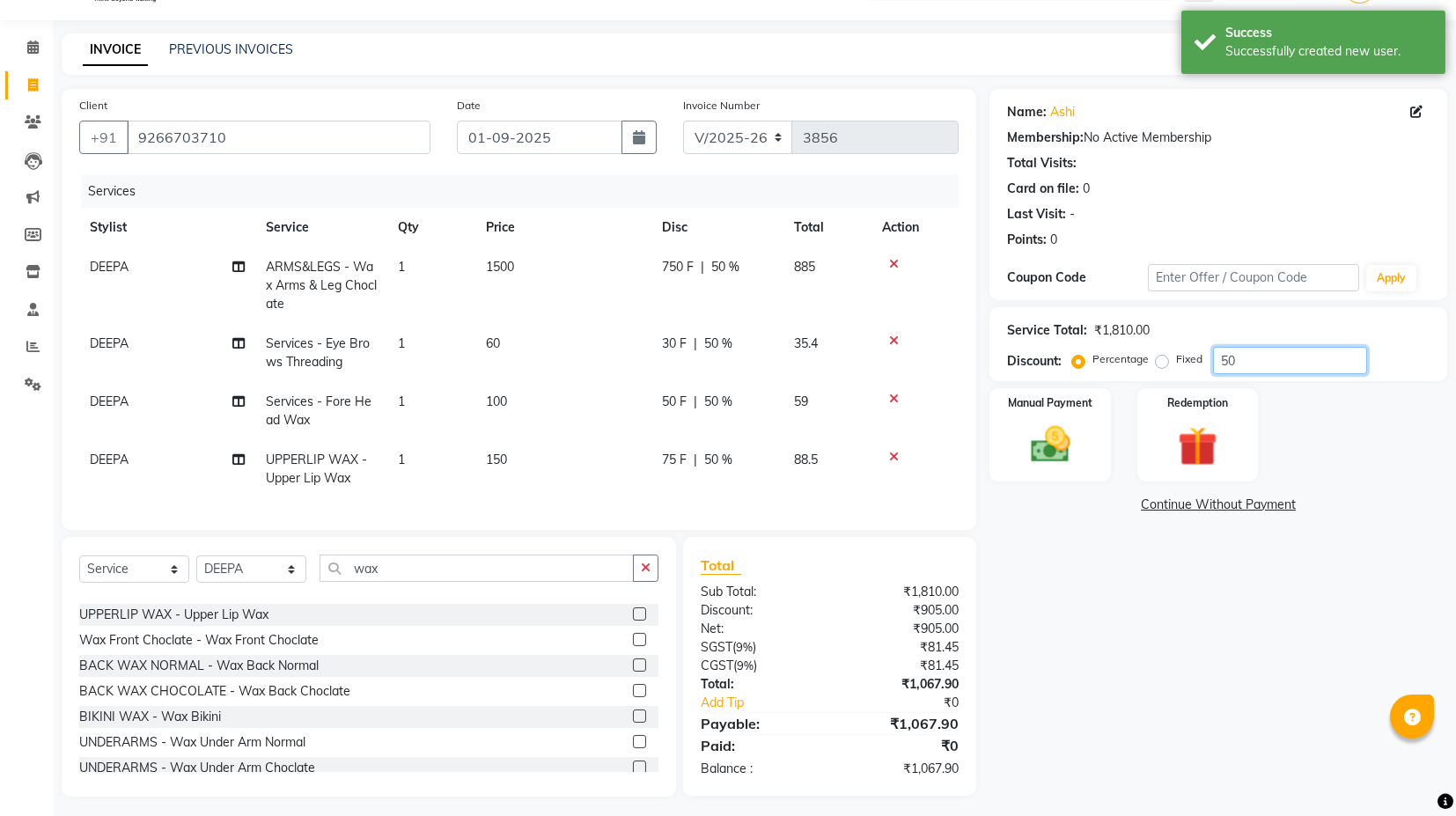
scroll to position [65, 0]
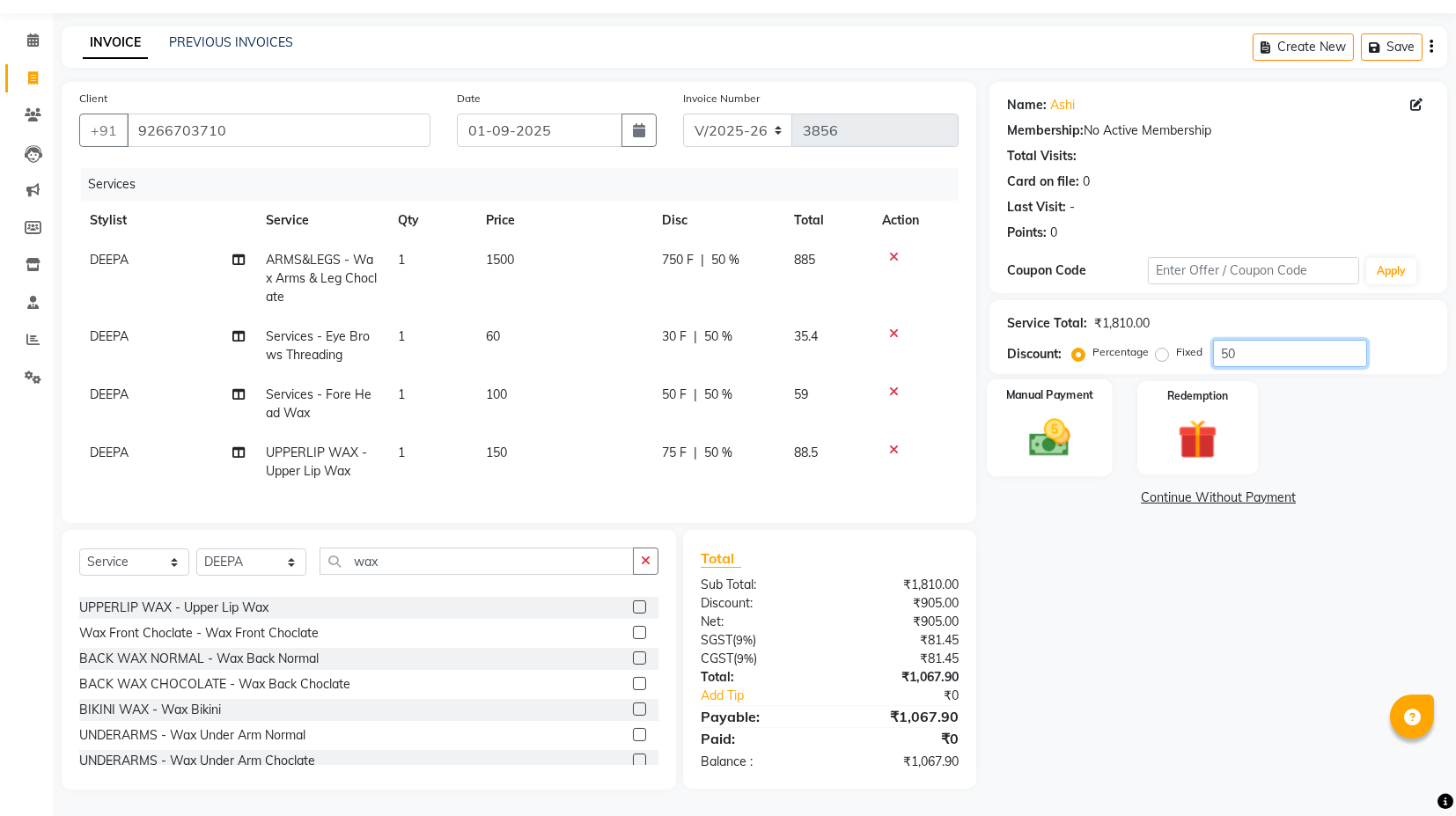
type input "50"
click at [1052, 424] on img at bounding box center [1051, 438] width 67 height 47
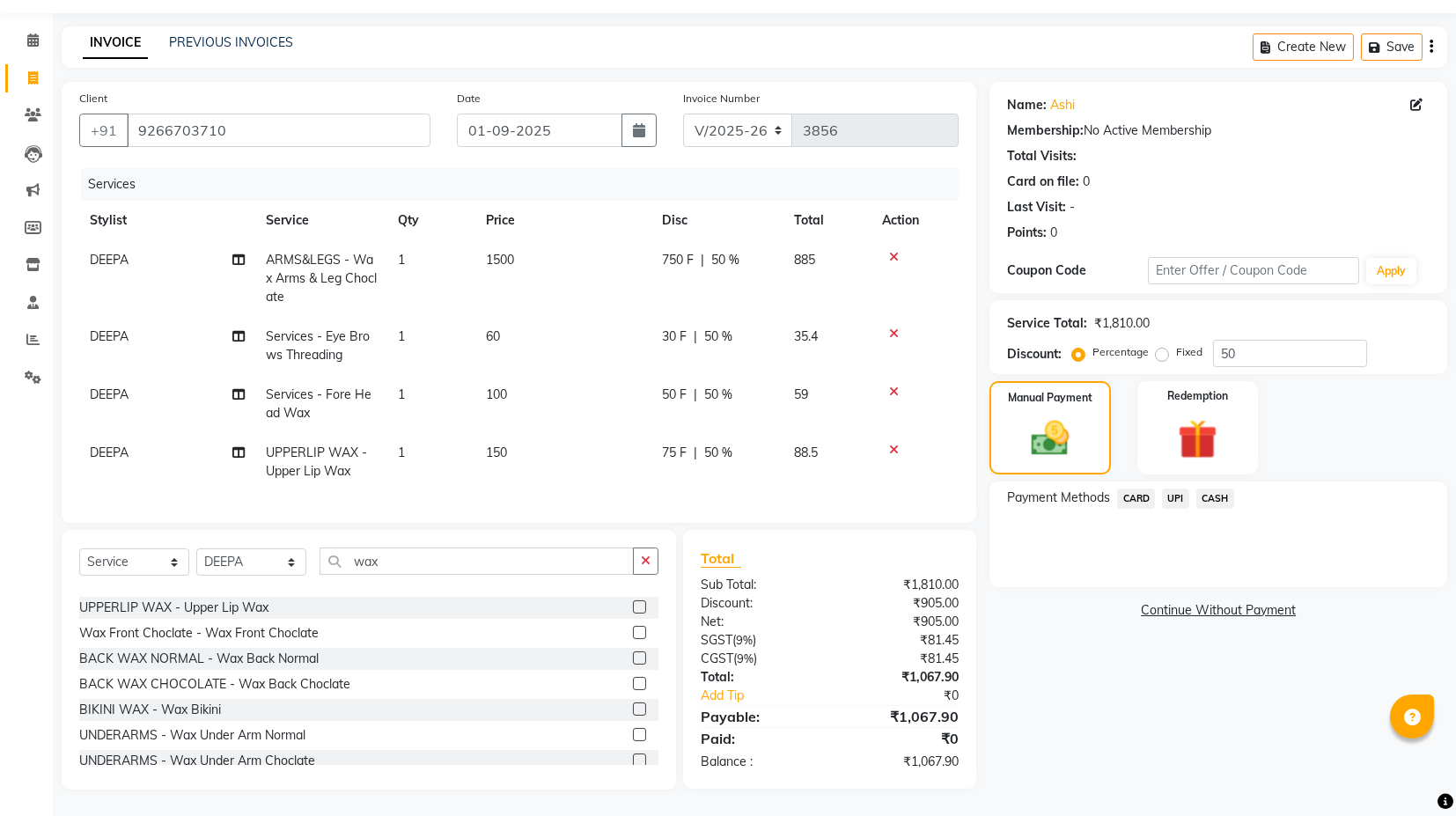
click at [1177, 488] on span "UPI" at bounding box center [1176, 498] width 28 height 21
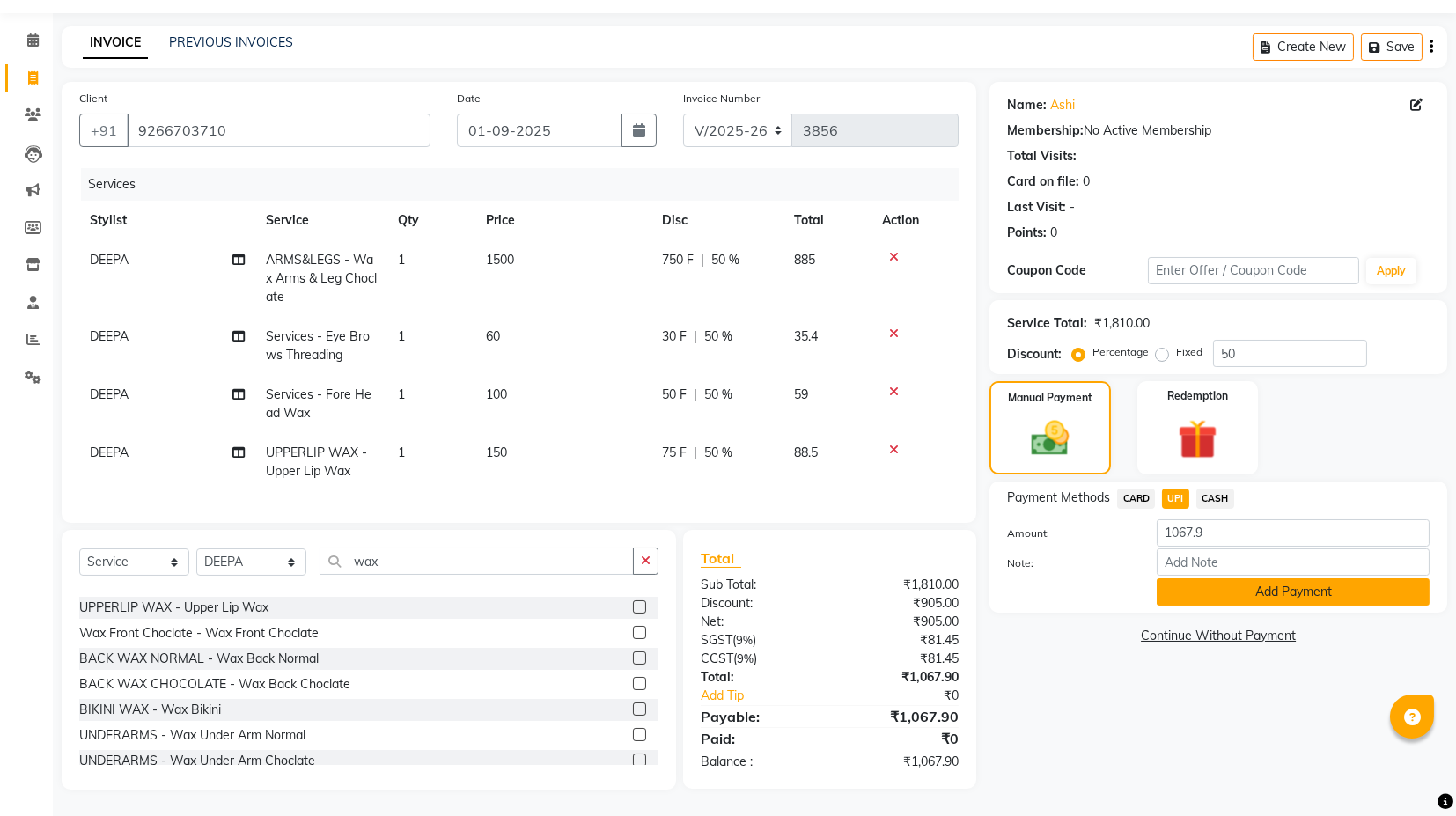
click at [1215, 578] on button "Add Payment" at bounding box center [1293, 592] width 273 height 28
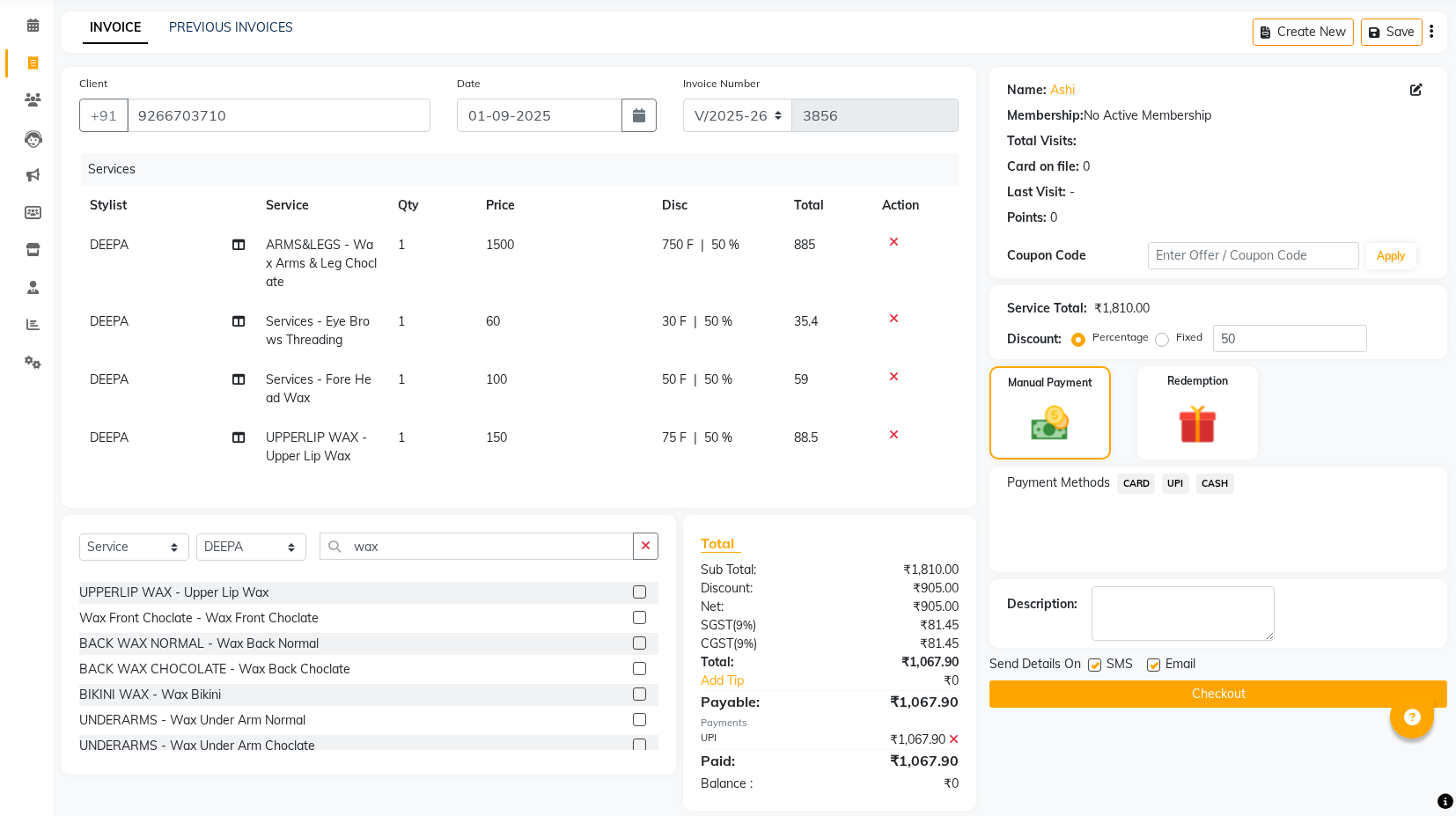
click at [1169, 693] on button "Checkout" at bounding box center [1218, 695] width 458 height 28
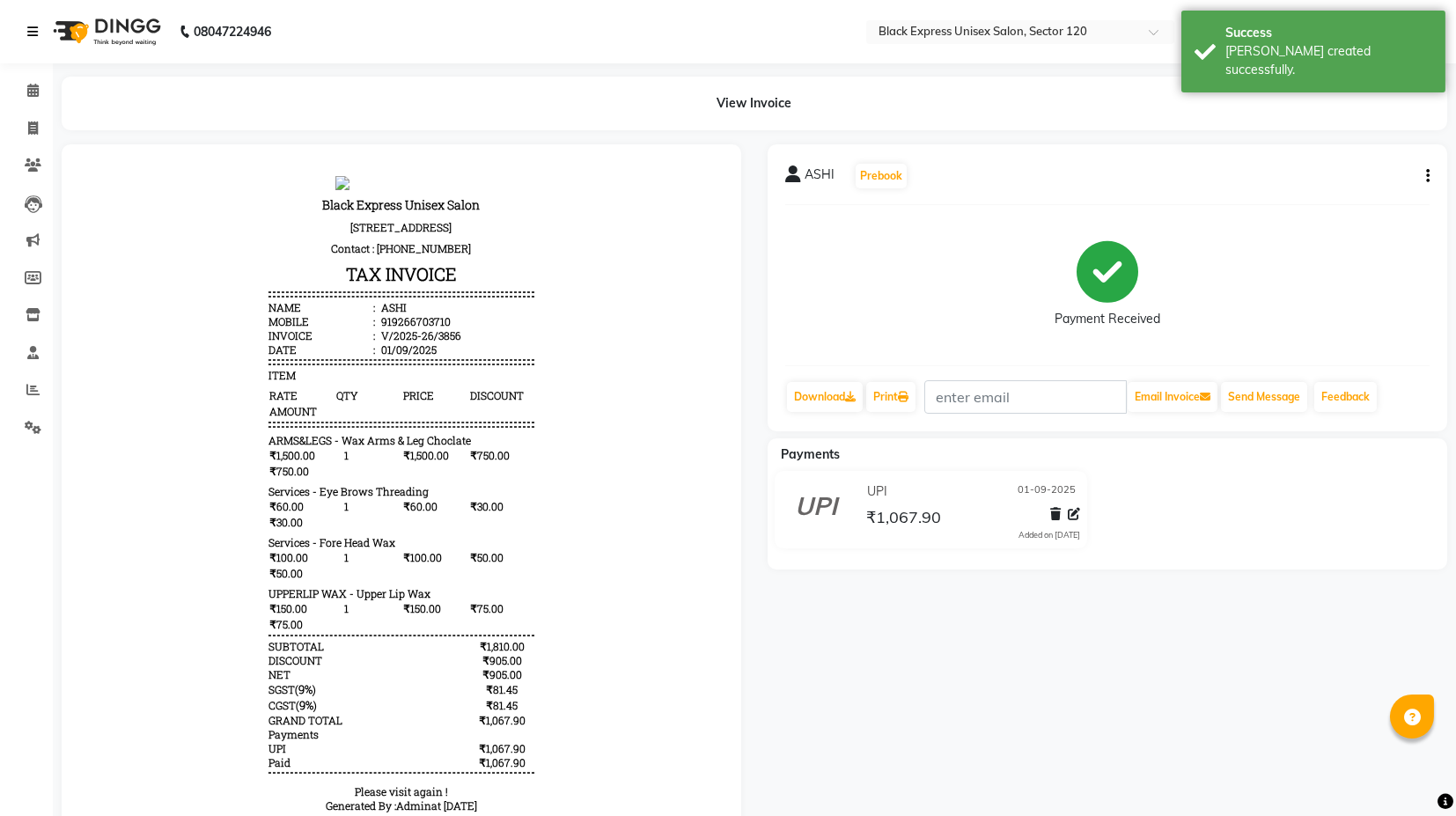
select select "7082"
select select "service"
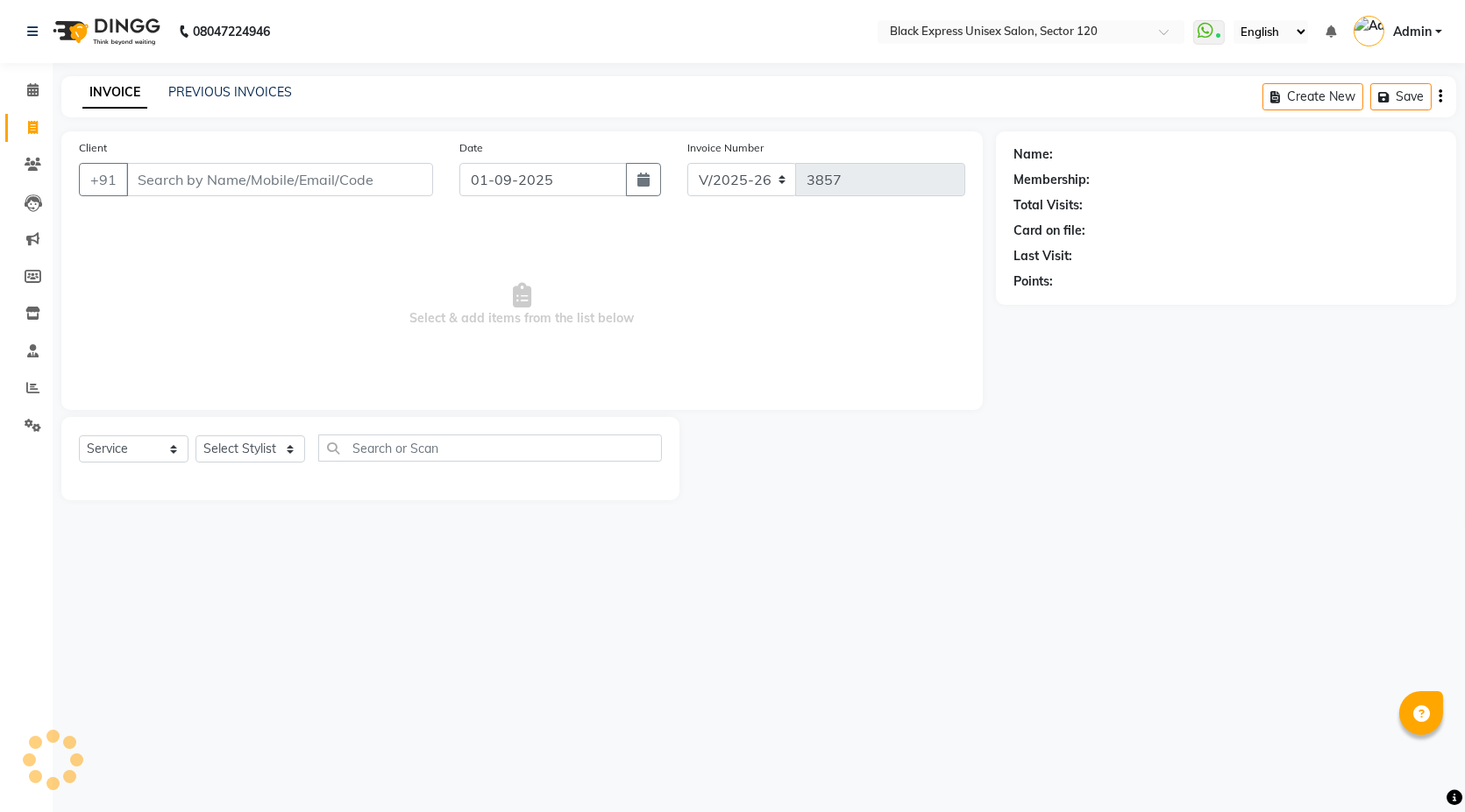
click at [215, 83] on div "PREVIOUS INVOICES" at bounding box center [230, 92] width 124 height 19
click at [221, 86] on link "PREVIOUS INVOICES" at bounding box center [230, 92] width 124 height 16
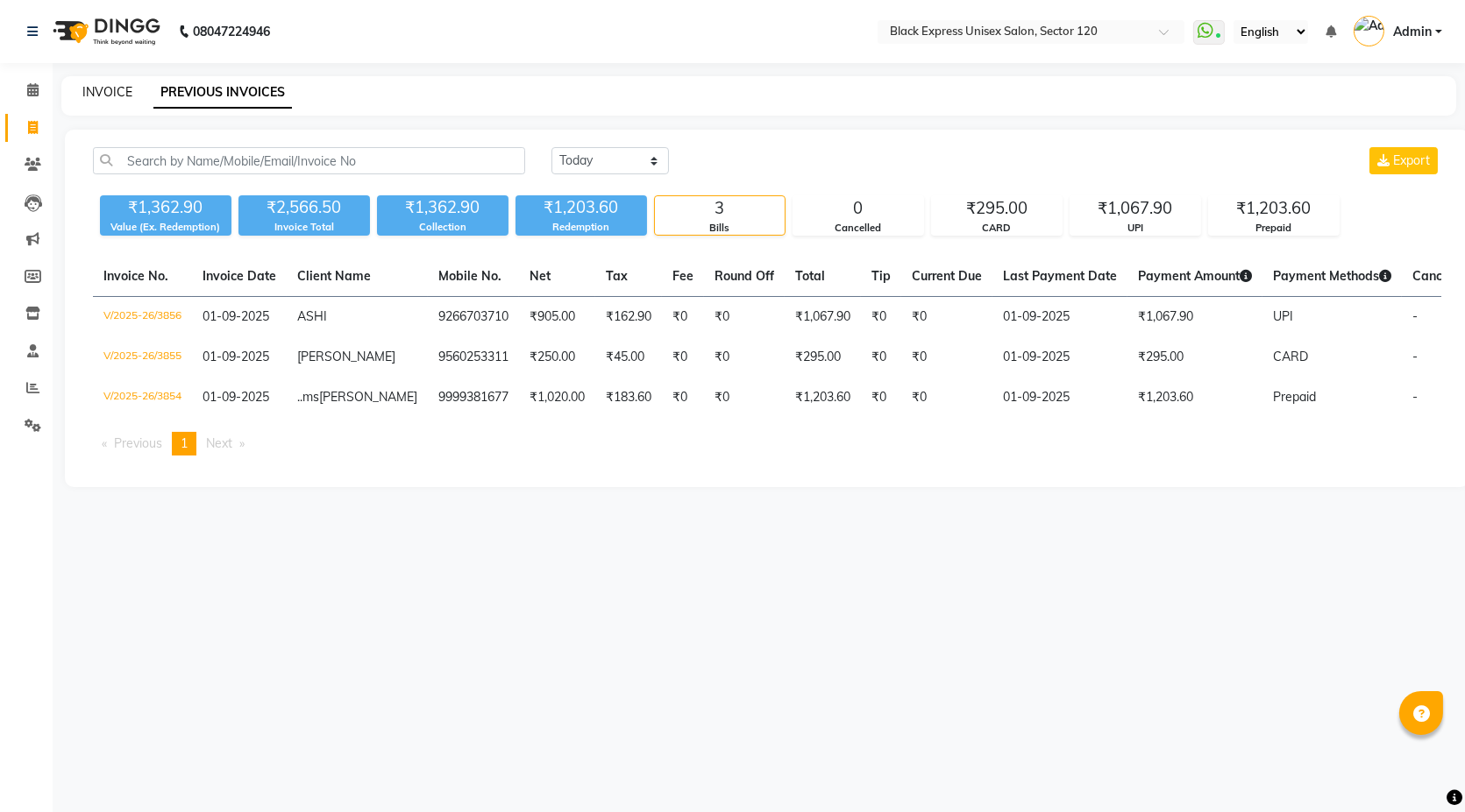
click at [112, 98] on link "INVOICE" at bounding box center [107, 92] width 50 height 16
select select "service"
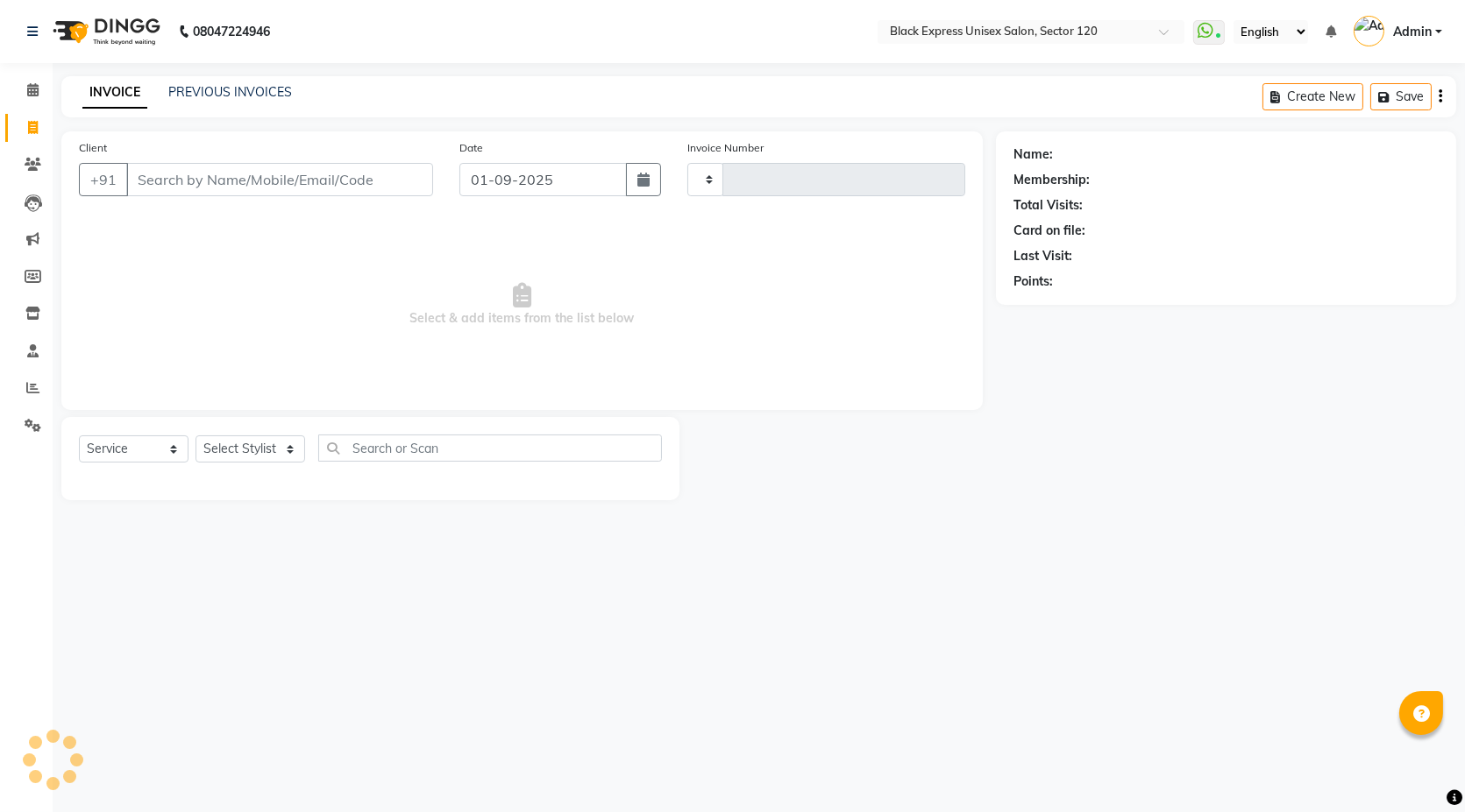
type input "3857"
select select "7082"
